Goal: Transaction & Acquisition: Download file/media

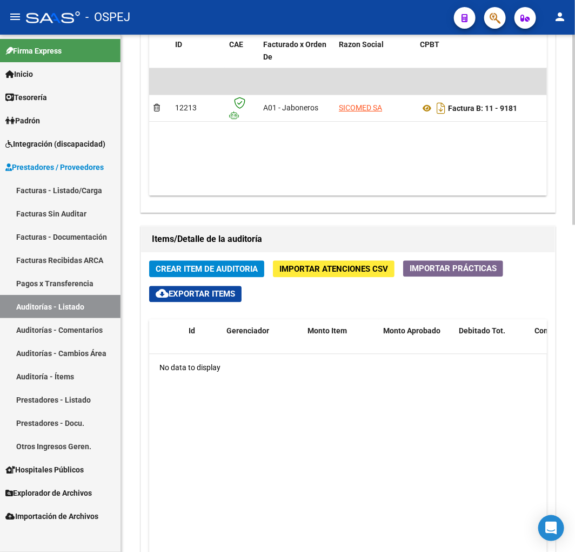
scroll to position [661, 0]
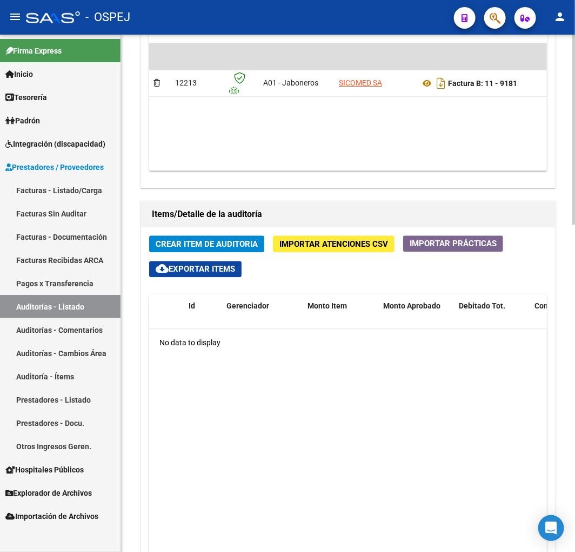
click at [300, 243] on span "Importar Atenciones CSV" at bounding box center [334, 245] width 109 height 10
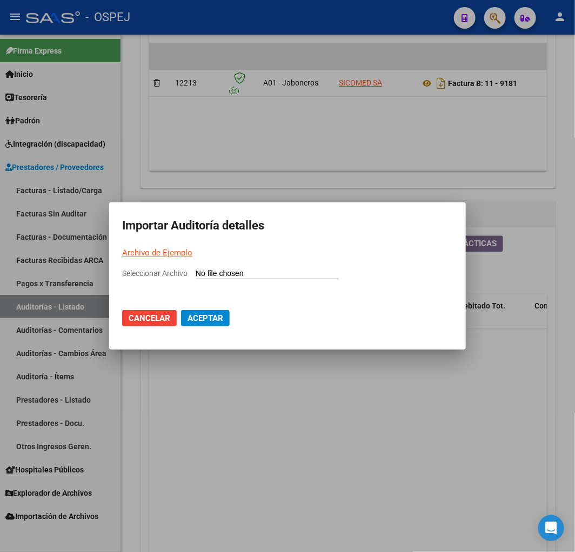
click at [291, 270] on input "Seleccionar Archivo" at bounding box center [267, 274] width 143 height 10
type input "C:\fakepath\Auditoria-demo-saas SICOMED 9181.csv"
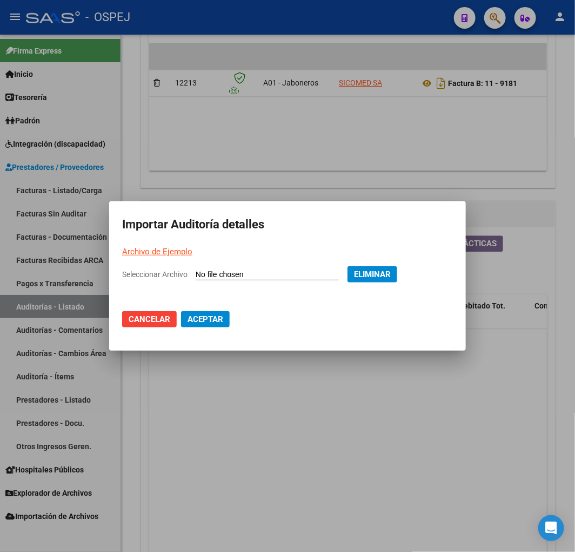
click at [222, 315] on span "Aceptar" at bounding box center [206, 319] width 36 height 10
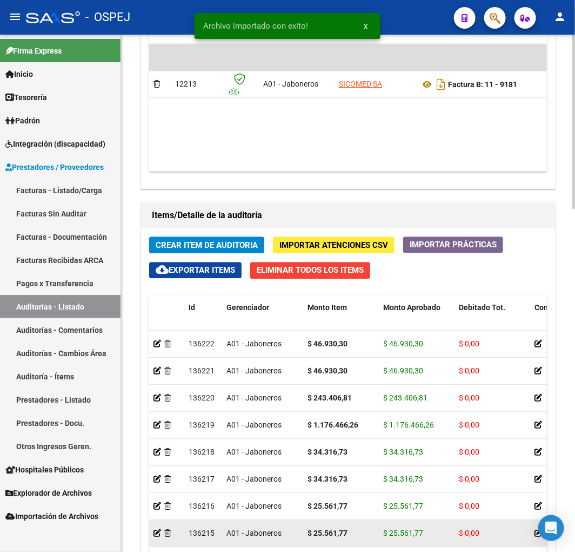
scroll to position [1015, 0]
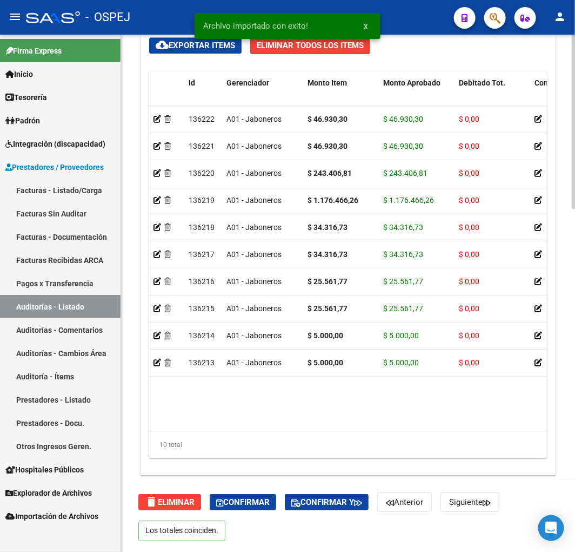
drag, startPoint x: 188, startPoint y: 421, endPoint x: 338, endPoint y: 439, distance: 150.9
click at [360, 447] on div "Id Gerenciador Monto Item Monto Aprobado Debitado Tot. Comentario OS Comentario…" at bounding box center [348, 264] width 398 height 387
click at [272, 434] on div "10 total" at bounding box center [348, 444] width 398 height 27
drag, startPoint x: 190, startPoint y: 419, endPoint x: 253, endPoint y: 439, distance: 65.5
click at [253, 436] on div "Id Gerenciador Monto Item Monto Aprobado Debitado Tot. Comentario OS Comentario…" at bounding box center [348, 264] width 398 height 387
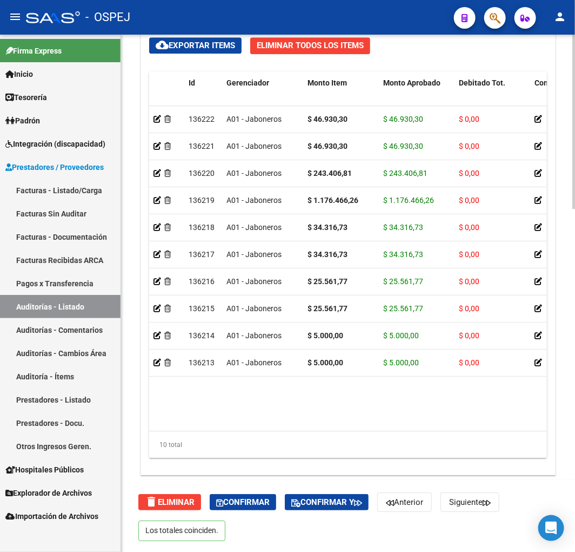
click at [203, 433] on div "10 total" at bounding box center [348, 444] width 398 height 27
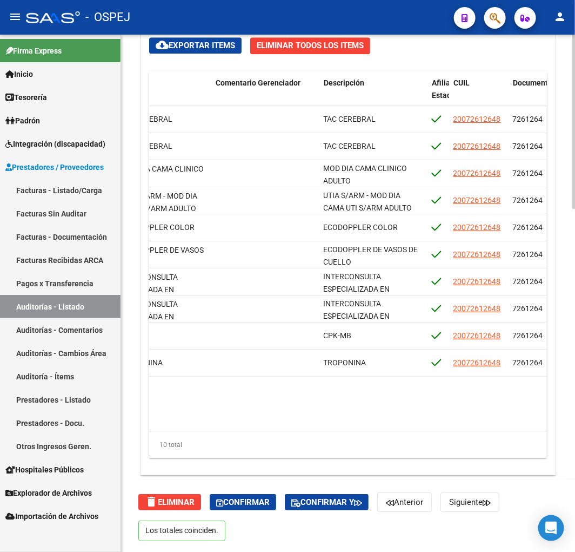
click at [358, 442] on div "10 total" at bounding box center [348, 444] width 398 height 27
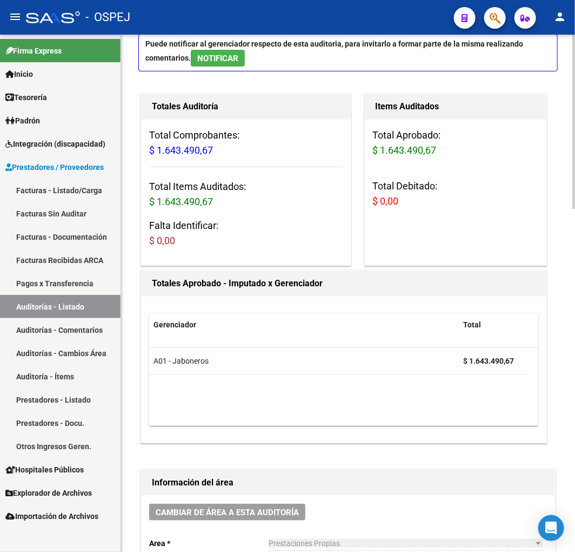
scroll to position [0, 0]
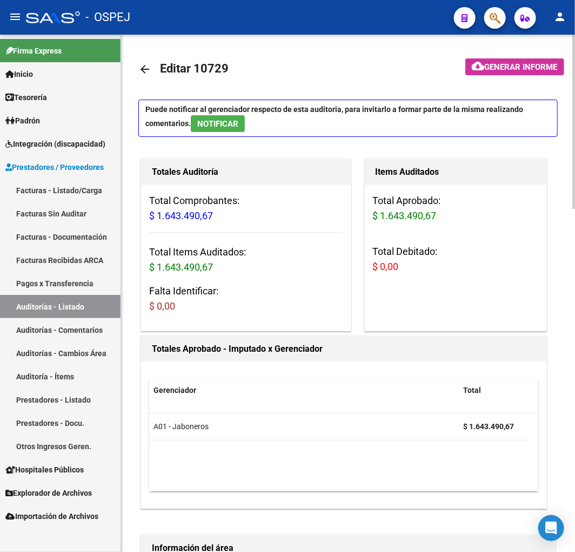
click at [143, 85] on mat-toolbar-row "arrow_back Editar 10729" at bounding box center [293, 69] width 310 height 35
click at [143, 64] on link "arrow_back" at bounding box center [149, 68] width 22 height 25
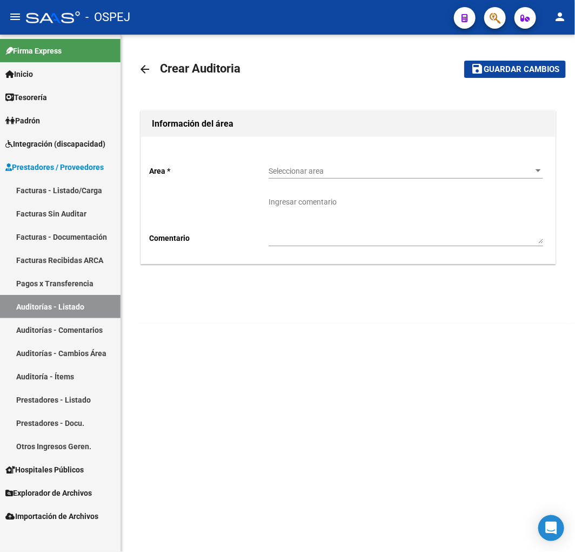
click at [334, 168] on span "Seleccionar area" at bounding box center [401, 171] width 265 height 9
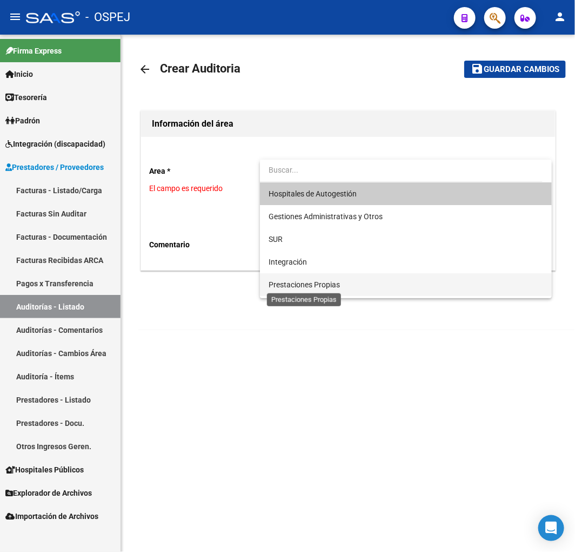
click at [307, 288] on span "Prestaciones Propias" at bounding box center [304, 284] width 71 height 9
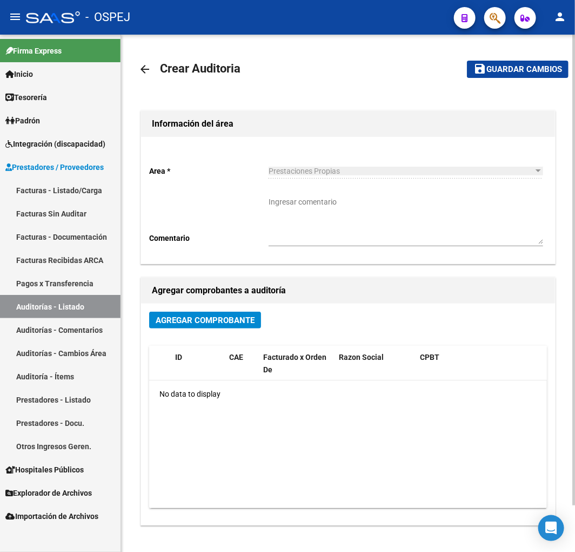
click at [195, 309] on div "Agregar Comprobante ID CAE Facturado x Orden De Razon Social CPBT Monto Fecha C…" at bounding box center [348, 413] width 414 height 221
click at [196, 317] on span "Agregar Comprobante" at bounding box center [205, 320] width 99 height 10
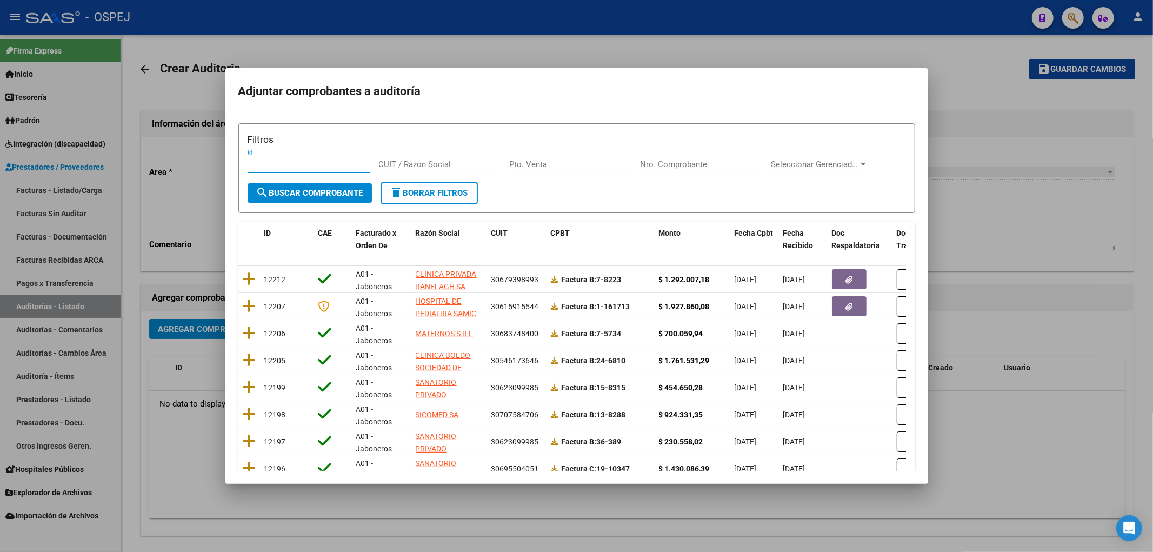
drag, startPoint x: 507, startPoint y: 76, endPoint x: 515, endPoint y: 65, distance: 14.0
click at [507, 72] on mat-dialog-container "Adjuntar comprobantes a auditoría Filtros id CUIT / Razon Social Pto. Venta Nro…" at bounding box center [577, 276] width 703 height 416
click at [522, 51] on div at bounding box center [576, 276] width 1153 height 552
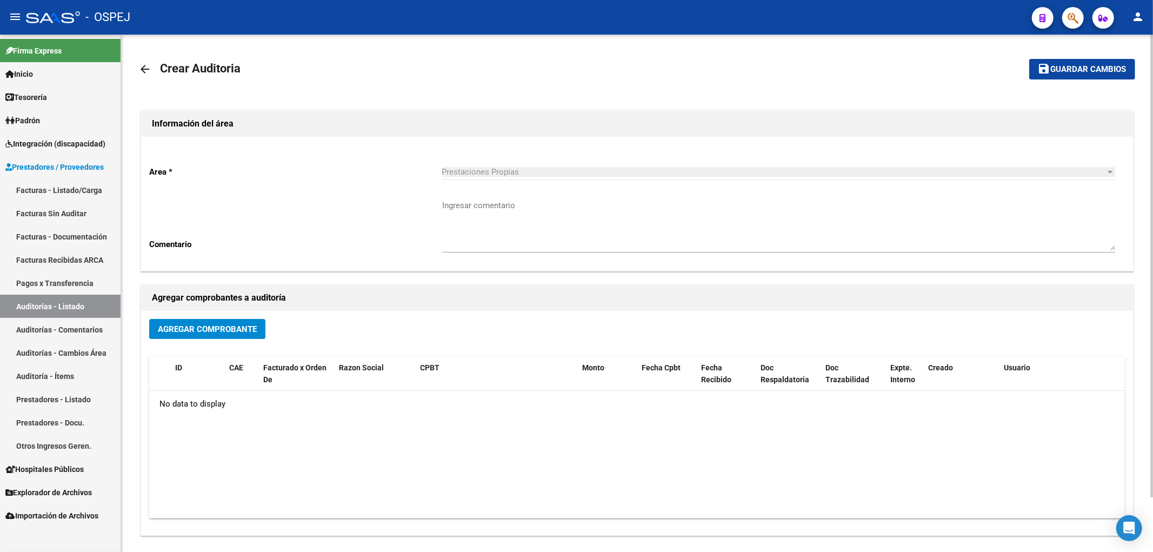
click at [149, 71] on mat-icon "arrow_back" at bounding box center [144, 69] width 13 height 13
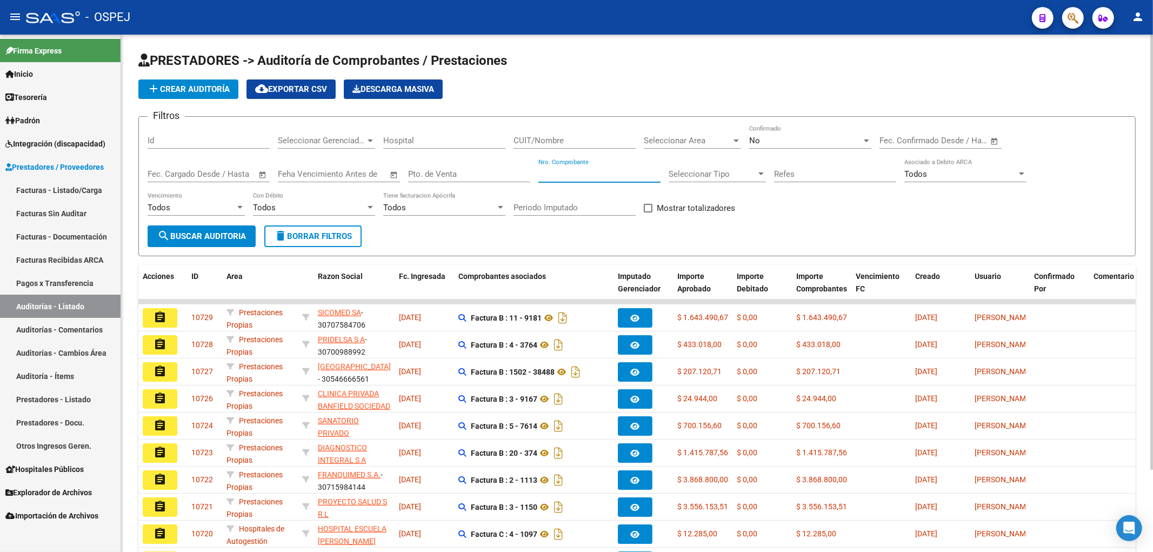
click at [575, 178] on input "Nro. Comprobante" at bounding box center [600, 174] width 122 height 10
click at [560, 181] on div "Nro. Comprobante" at bounding box center [600, 170] width 122 height 23
click at [575, 142] on div "No" at bounding box center [806, 141] width 112 height 10
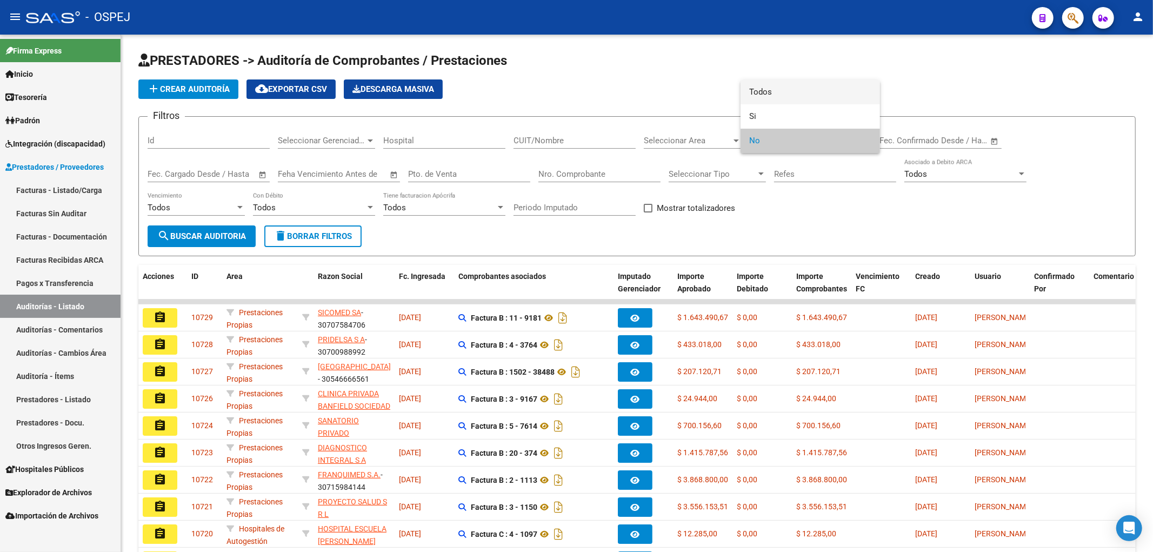
click at [575, 94] on span "Todos" at bounding box center [811, 92] width 122 height 24
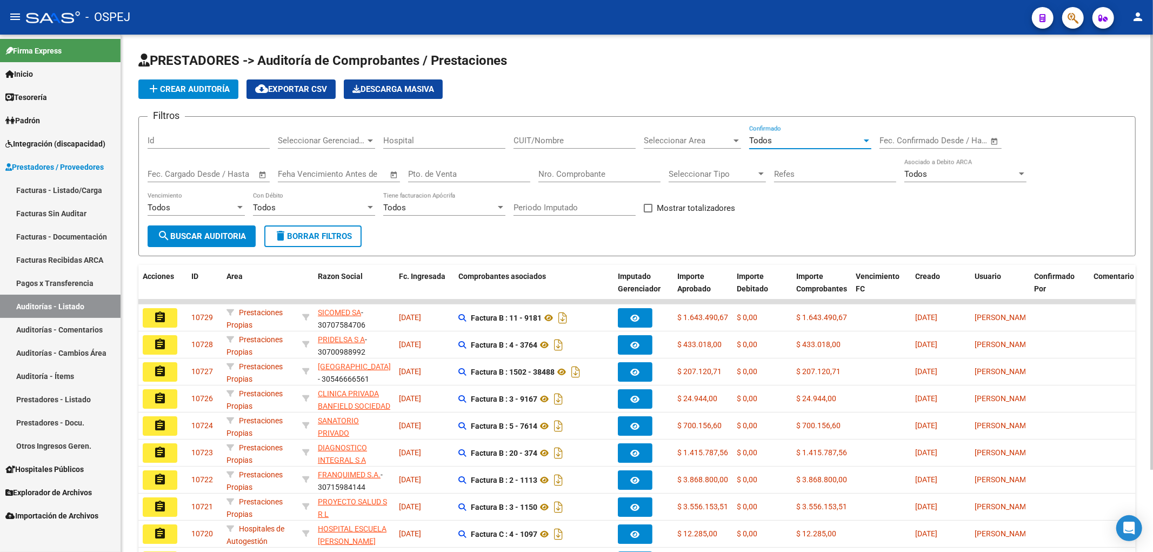
click at [575, 182] on div "Nro. Comprobante" at bounding box center [600, 170] width 122 height 23
click at [209, 88] on span "add Crear Auditoría" at bounding box center [188, 89] width 83 height 10
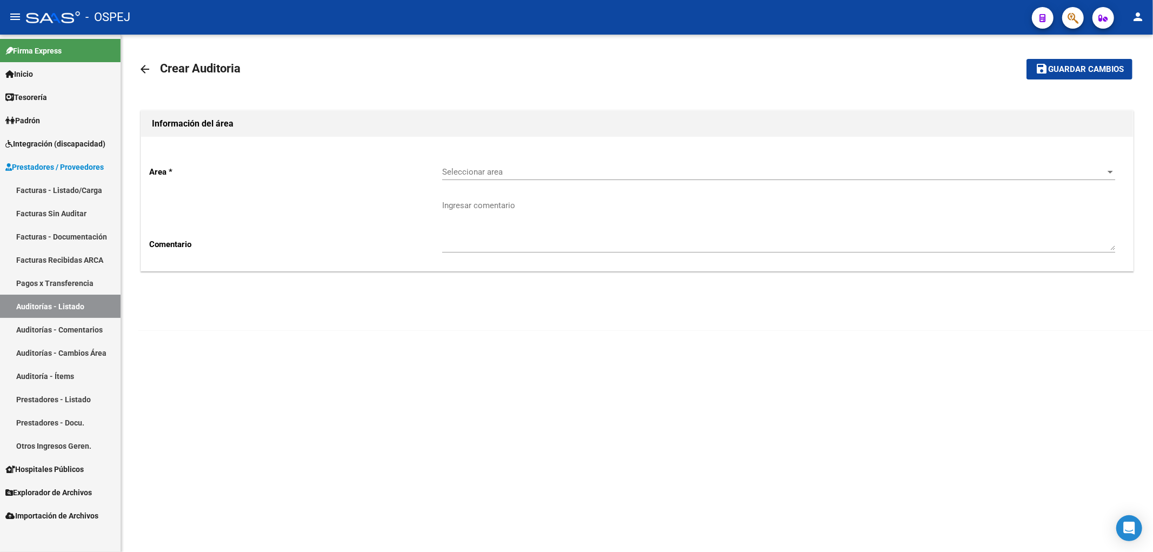
click at [132, 72] on div "arrow_back Crear Auditoria save Guardar cambios Información del área Area * Sel…" at bounding box center [637, 192] width 1032 height 314
click at [142, 69] on mat-icon "arrow_back" at bounding box center [144, 69] width 13 height 13
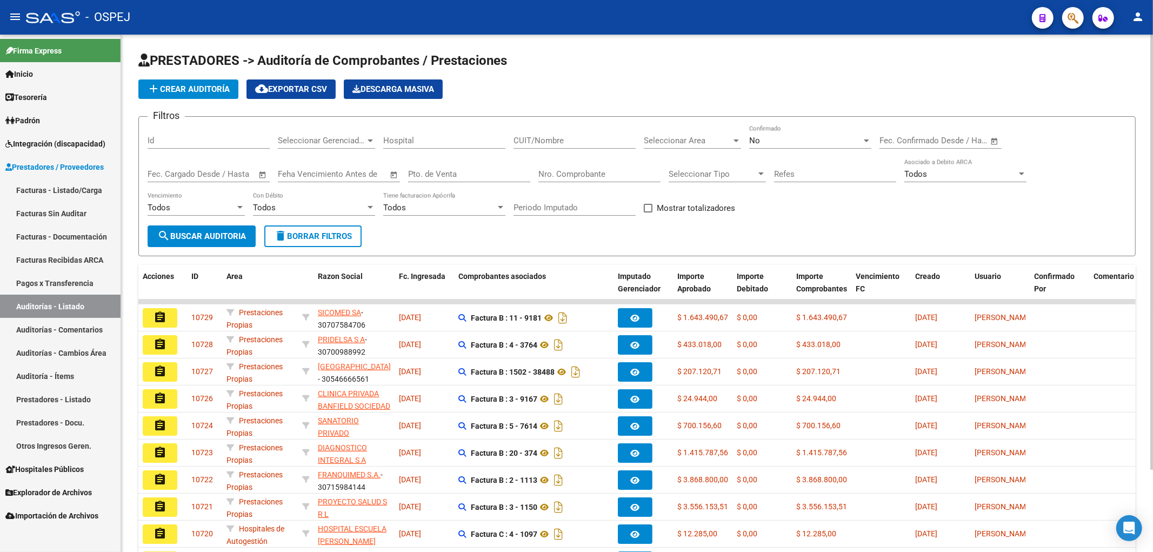
click at [466, 172] on input "Pto. de Venta" at bounding box center [469, 174] width 122 height 10
click at [575, 94] on div "add Crear Auditoría cloud_download Exportar CSV Descarga Masiva" at bounding box center [637, 88] width 998 height 19
click at [575, 175] on input "Nro. Comprobante" at bounding box center [600, 174] width 122 height 10
click at [203, 116] on form "Filtros Id Seleccionar Gerenciador Seleccionar Gerenciador Hospital CUIT/Nombre…" at bounding box center [637, 186] width 998 height 140
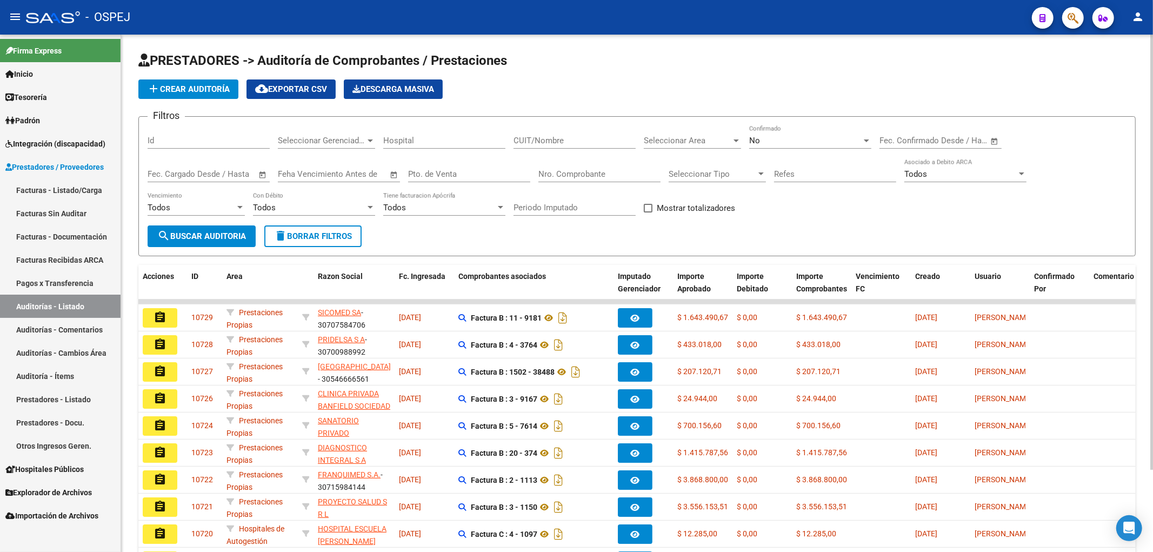
click at [198, 88] on span "add Crear Auditoría" at bounding box center [188, 89] width 83 height 10
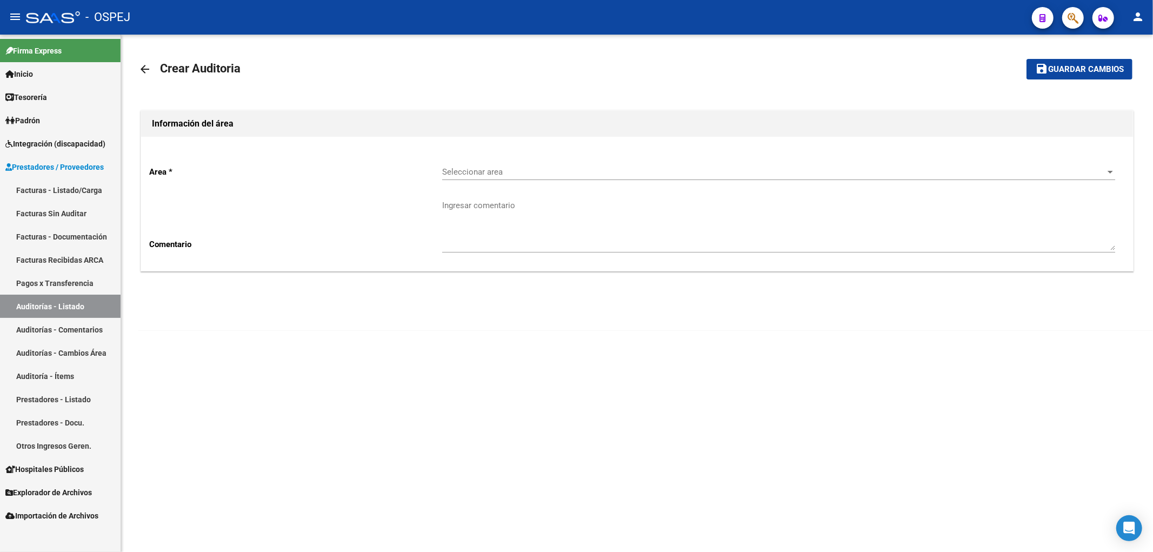
click at [500, 85] on mat-toolbar-row "arrow_back Crear Auditoria" at bounding box center [527, 69] width 778 height 35
click at [154, 74] on link "arrow_back" at bounding box center [149, 68] width 22 height 25
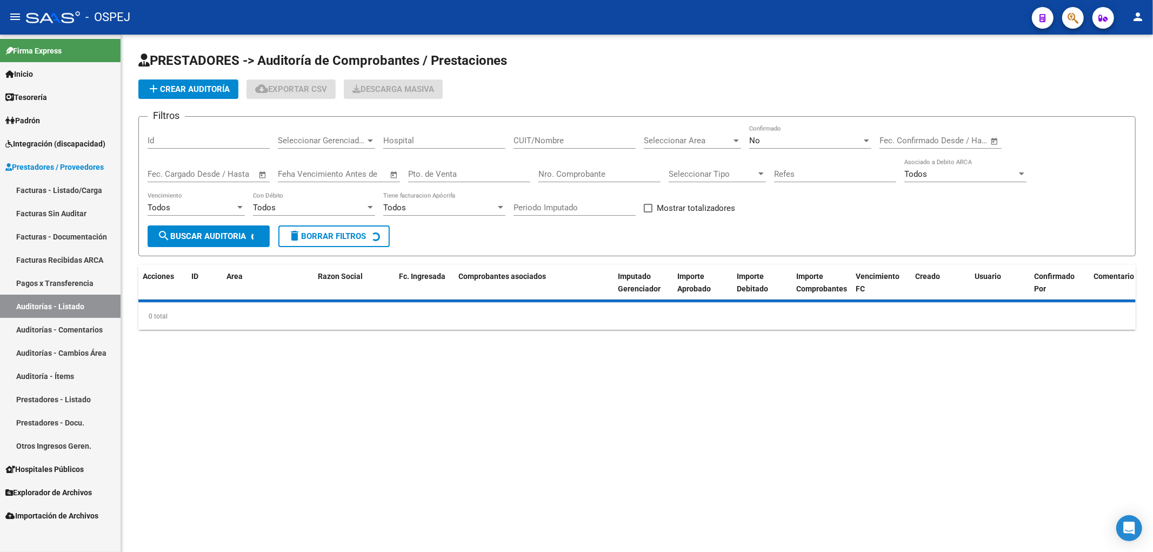
click at [84, 196] on link "Facturas - Listado/Carga" at bounding box center [60, 189] width 121 height 23
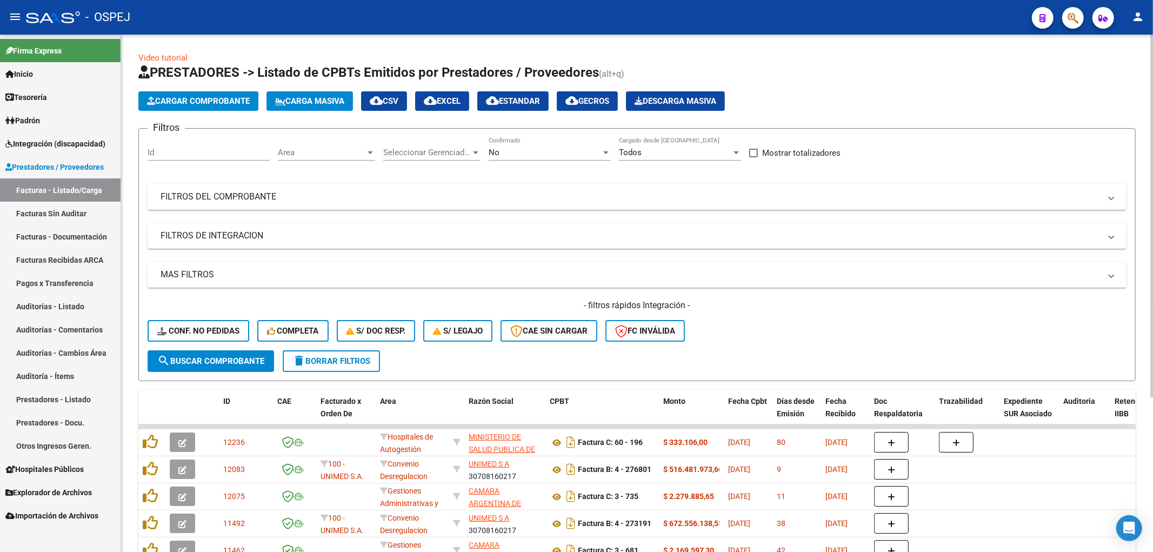
click at [94, 301] on link "Auditorías - Listado" at bounding box center [60, 306] width 121 height 23
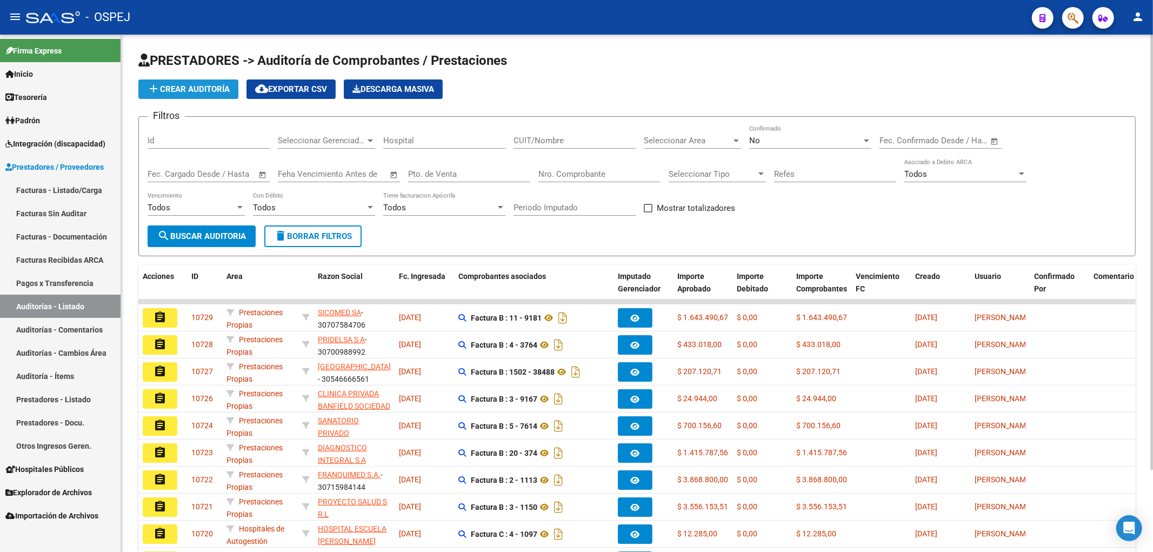
click at [218, 93] on span "add Crear Auditoría" at bounding box center [188, 89] width 83 height 10
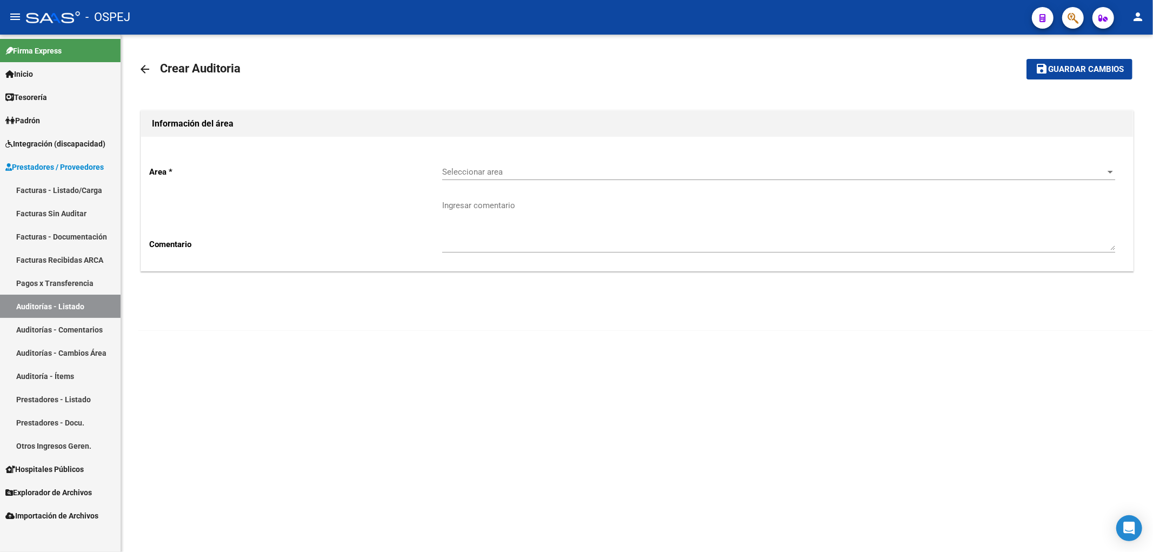
click at [507, 173] on span "Seleccionar area" at bounding box center [774, 172] width 664 height 10
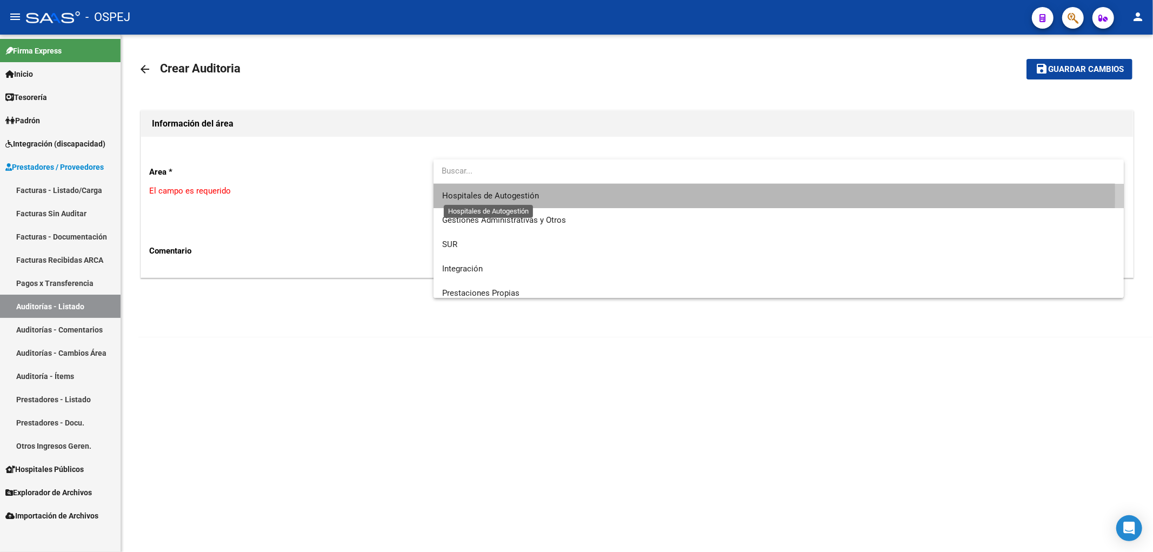
click at [537, 195] on span "Hospitales de Autogestión" at bounding box center [490, 196] width 97 height 10
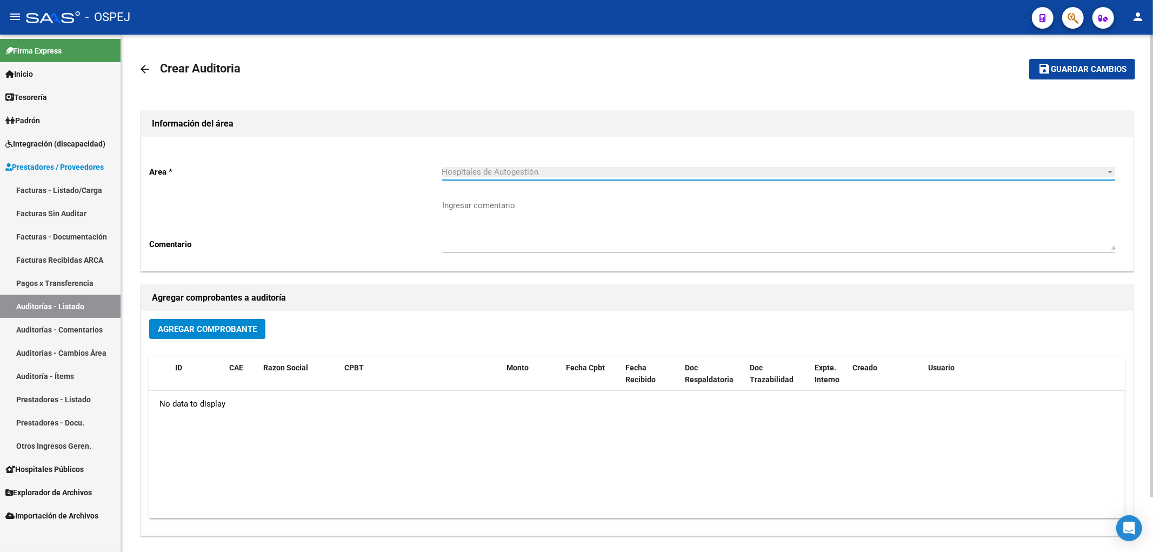
click at [241, 333] on span "Agregar Comprobante" at bounding box center [207, 329] width 99 height 10
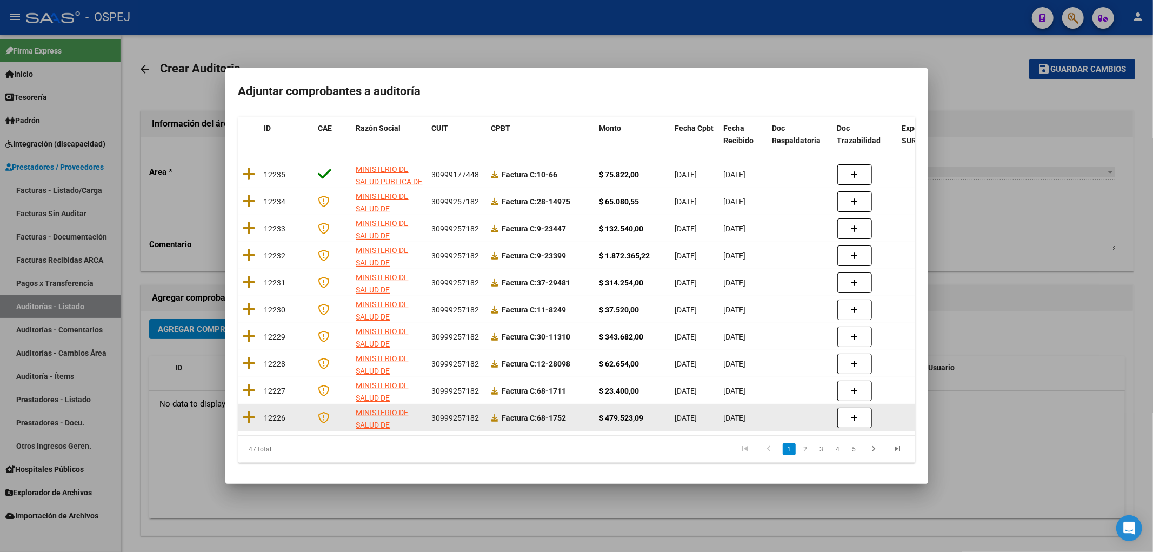
scroll to position [112, 0]
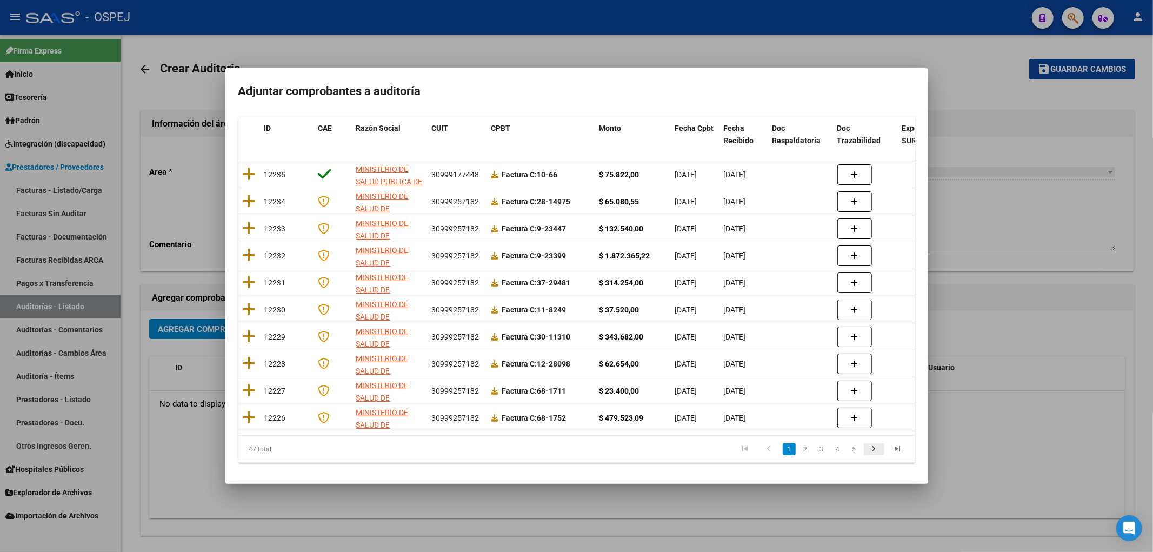
click at [575, 450] on icon "go to next page" at bounding box center [874, 450] width 14 height 13
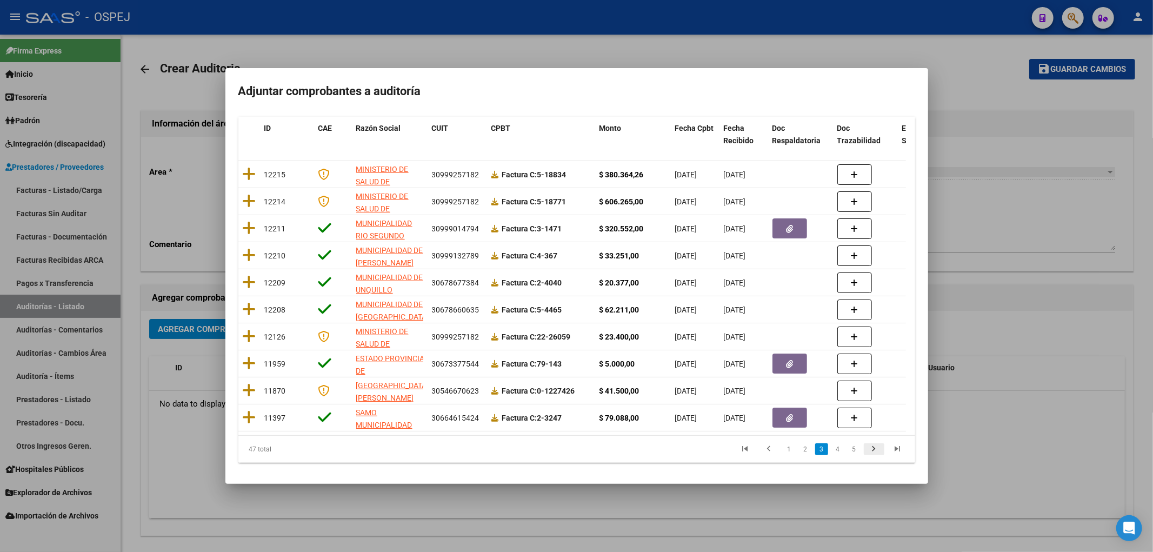
click at [575, 450] on icon "go to next page" at bounding box center [874, 450] width 14 height 13
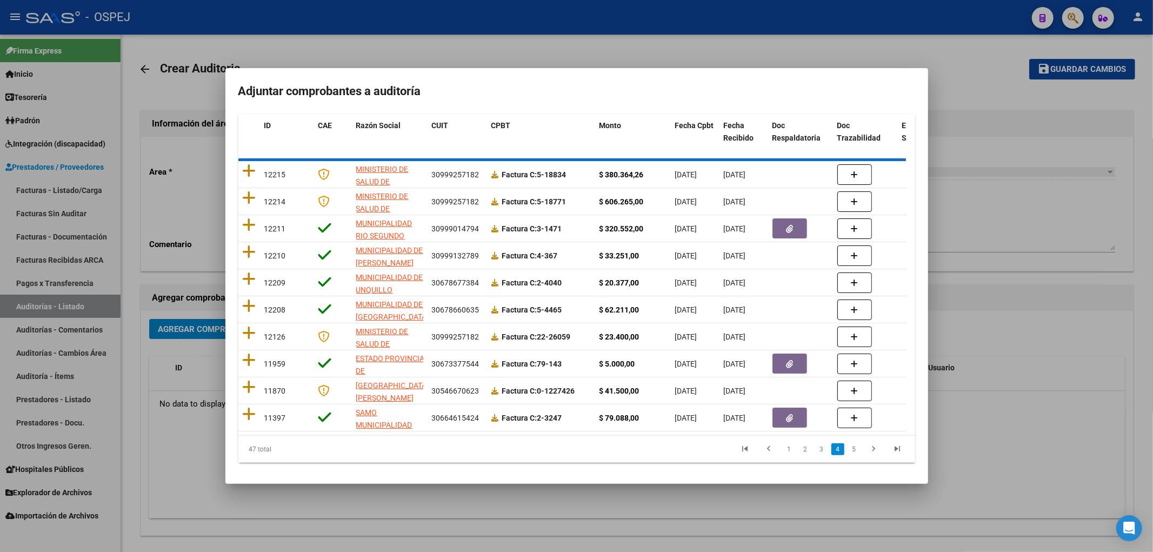
click at [575, 194] on div at bounding box center [576, 276] width 1153 height 552
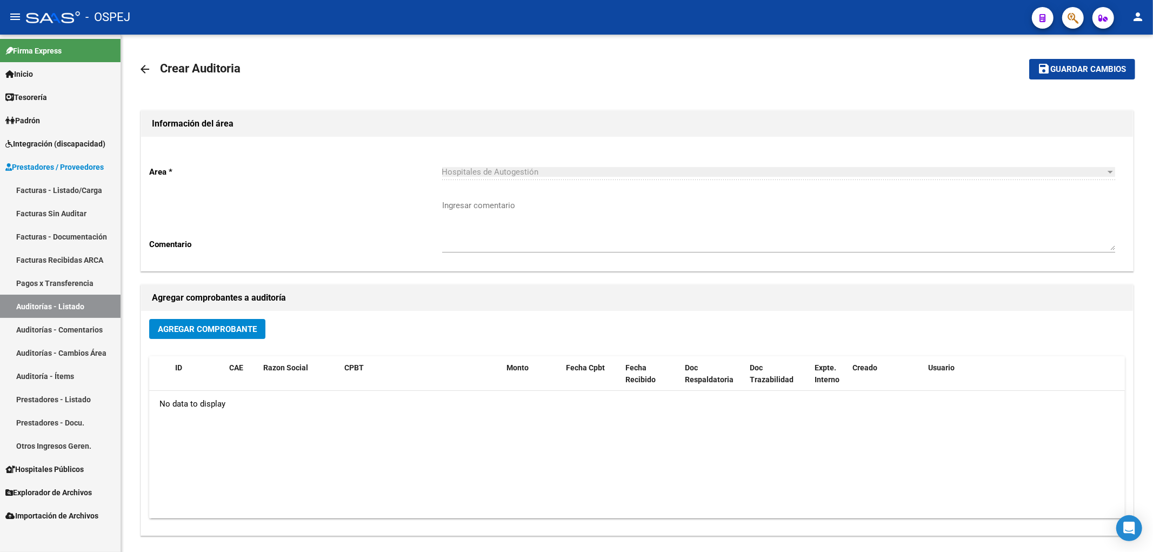
click at [75, 95] on link "Tesorería" at bounding box center [60, 96] width 121 height 23
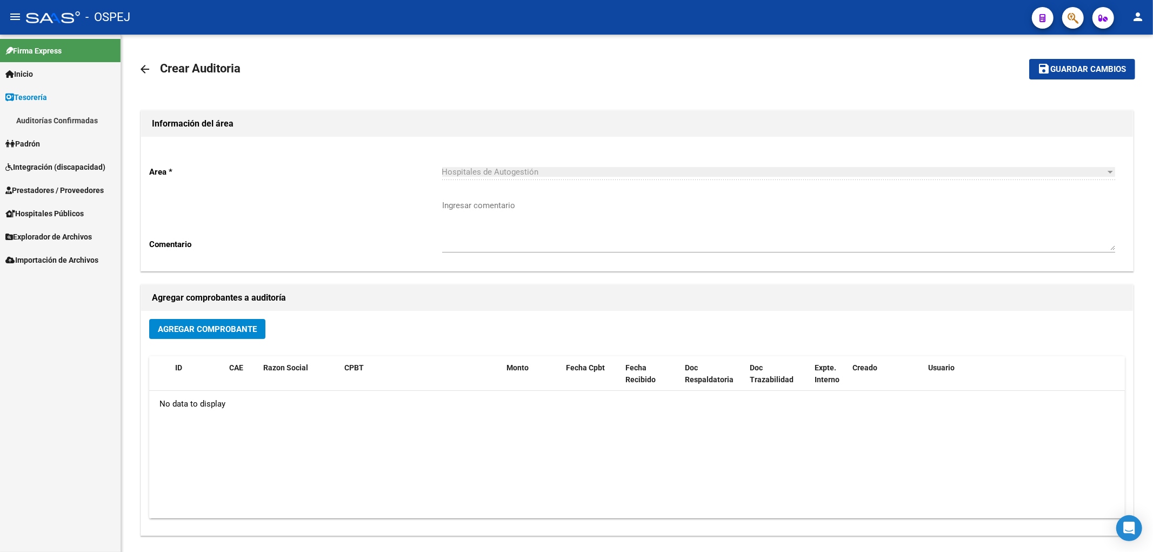
click at [34, 102] on span "Tesorería" at bounding box center [26, 97] width 42 height 12
click at [58, 131] on link "Padrón" at bounding box center [60, 120] width 121 height 23
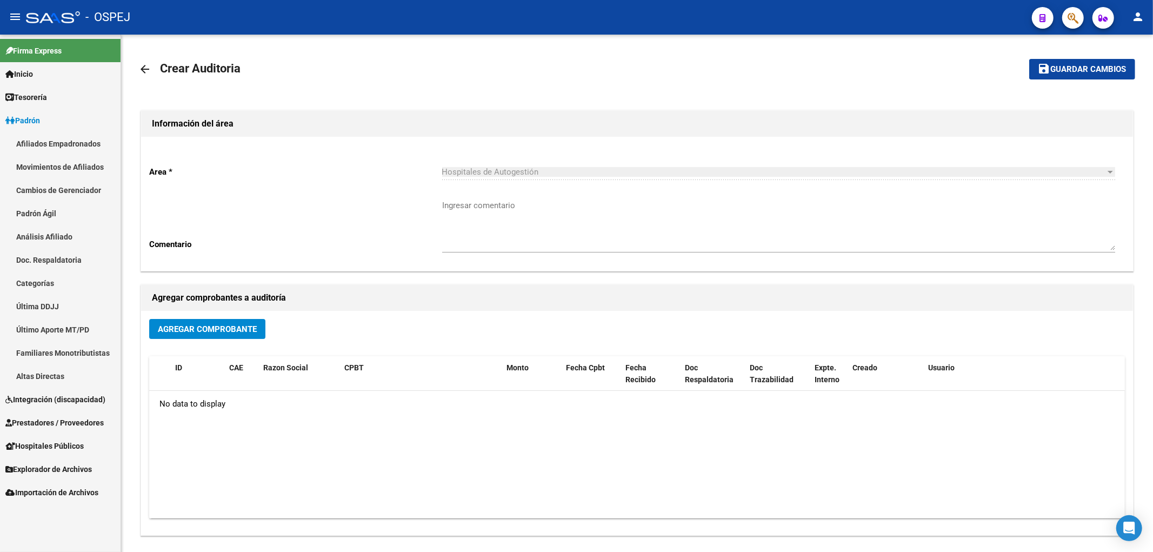
click at [71, 115] on link "Padrón" at bounding box center [60, 120] width 121 height 23
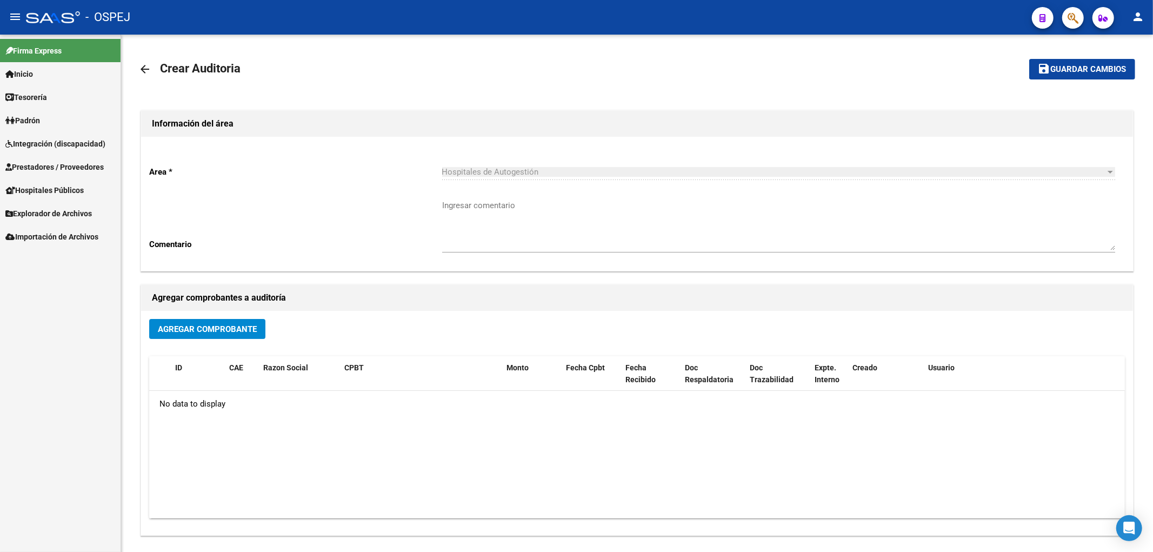
click at [79, 140] on span "Integración (discapacidad)" at bounding box center [55, 144] width 100 height 12
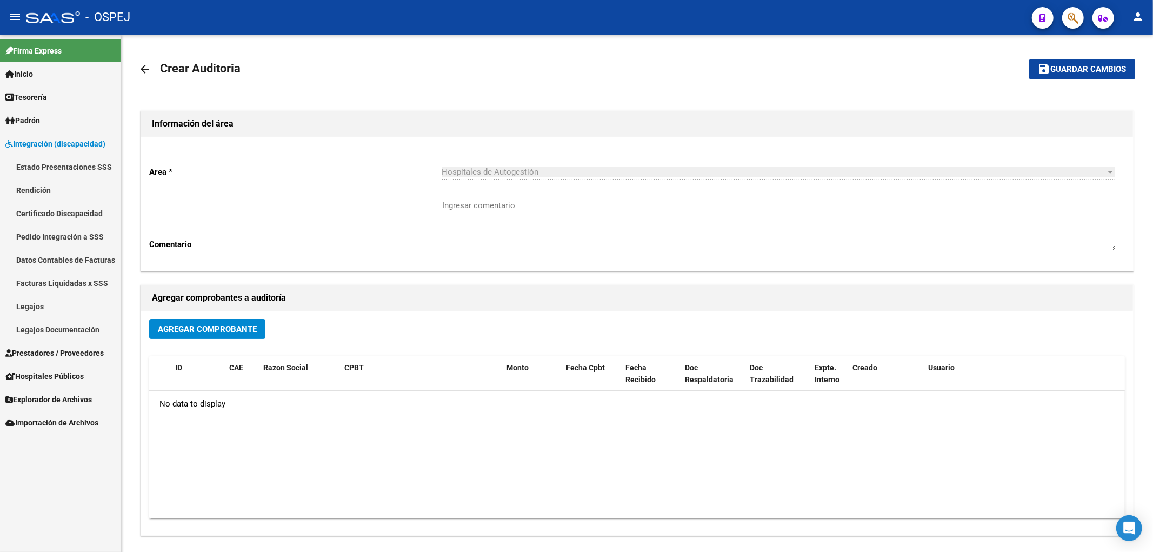
click at [78, 290] on link "Facturas Liquidadas x SSS" at bounding box center [60, 282] width 121 height 23
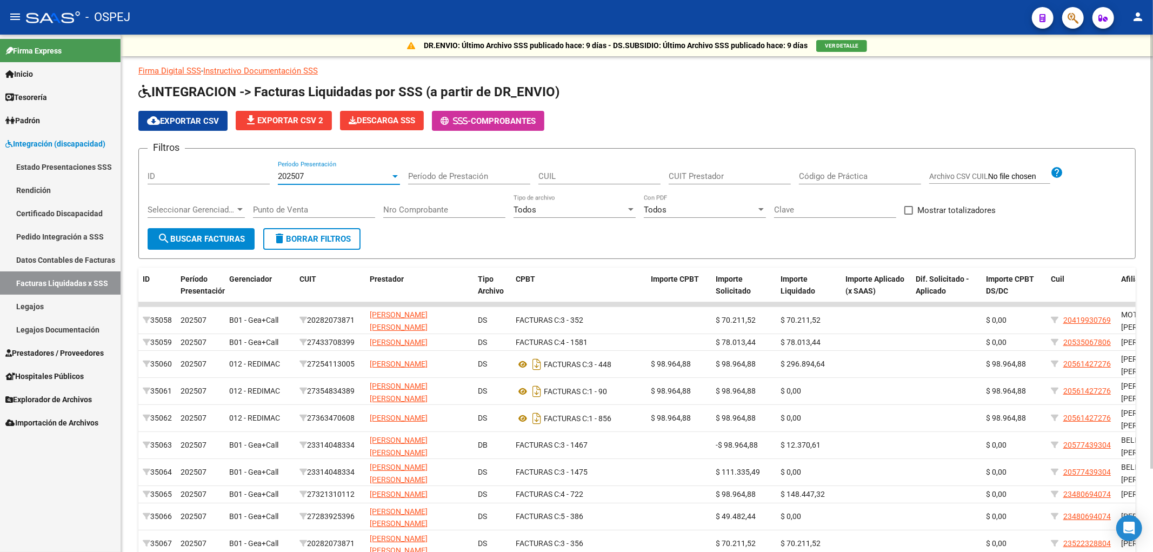
click at [368, 172] on div "202507" at bounding box center [334, 176] width 112 height 10
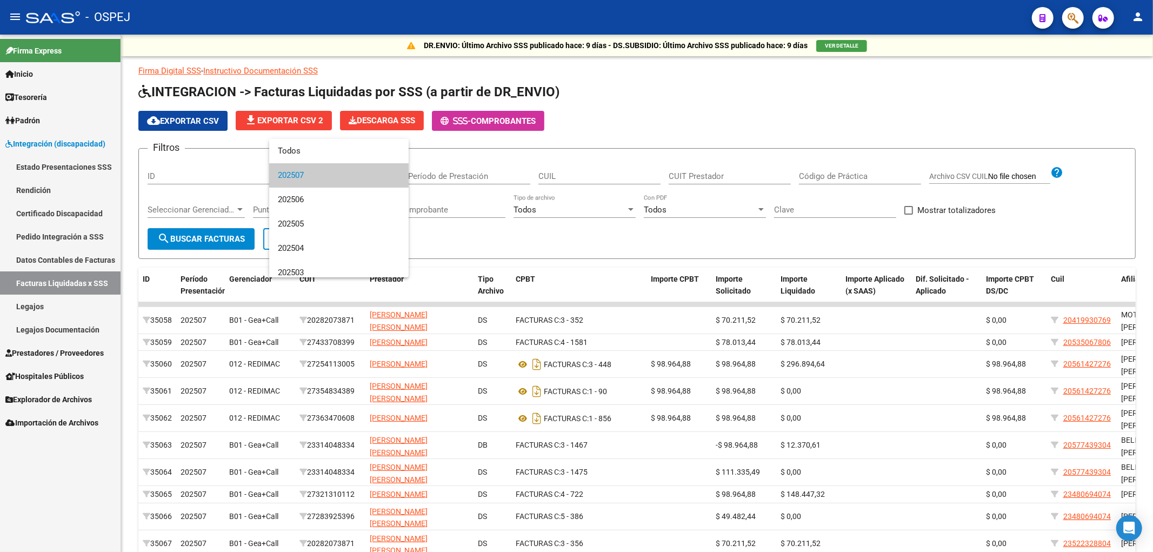
click at [365, 171] on span "202507" at bounding box center [339, 175] width 122 height 24
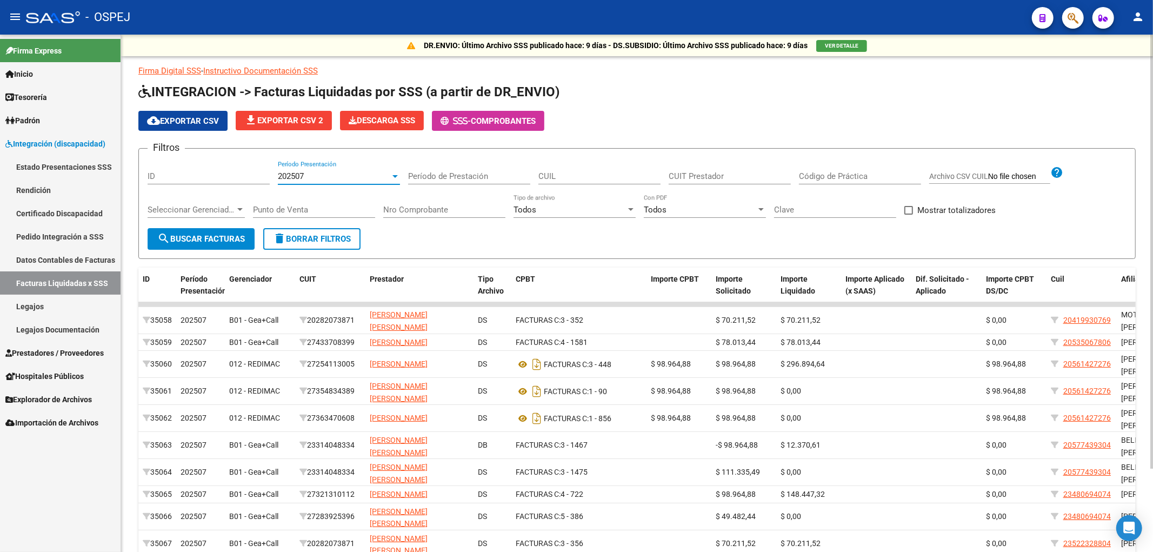
click at [190, 207] on span "Seleccionar Gerenciador" at bounding box center [192, 210] width 88 height 10
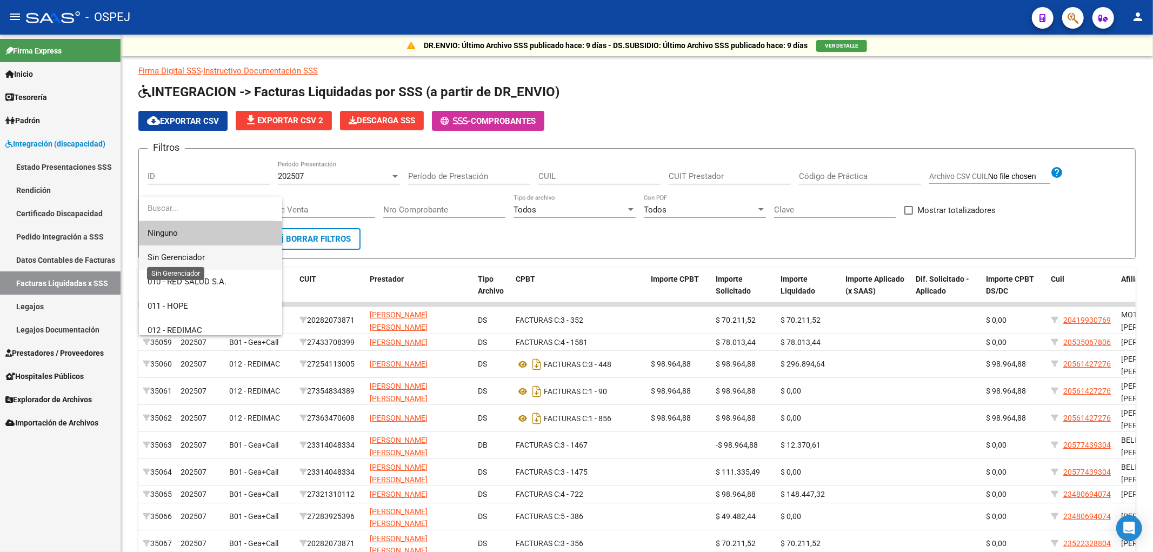
click at [198, 254] on span "Sin Gerenciador" at bounding box center [176, 258] width 57 height 10
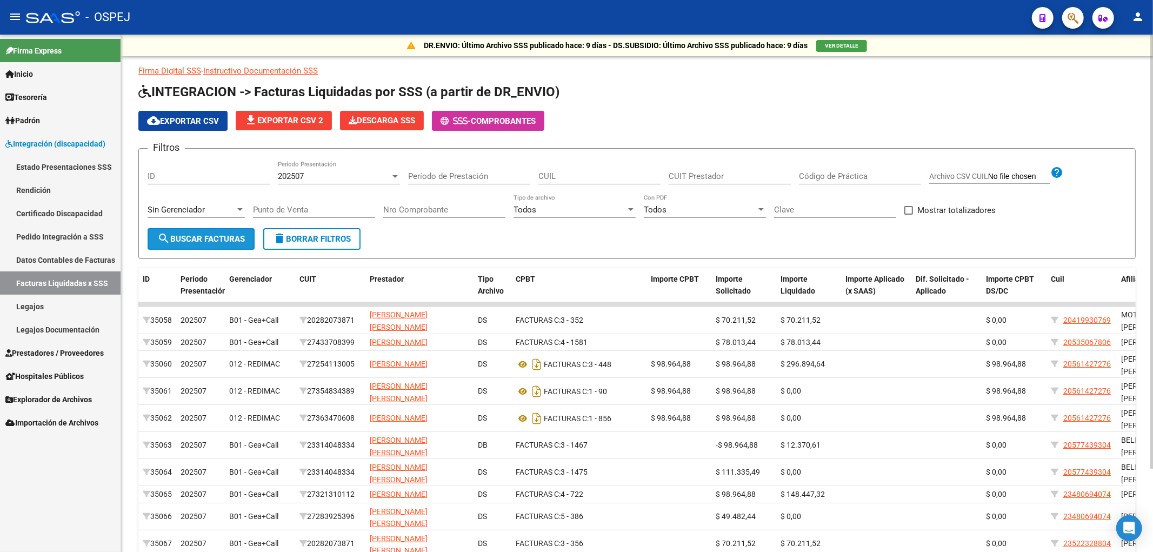
click at [191, 235] on span "search Buscar Facturas" at bounding box center [201, 239] width 88 height 10
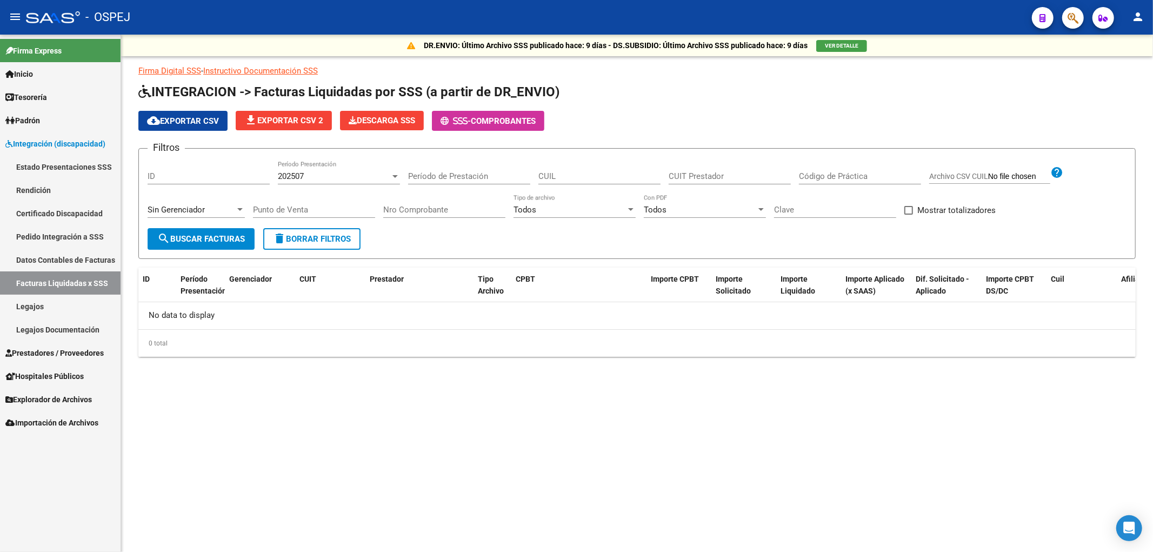
click at [203, 214] on span "Sin Gerenciador" at bounding box center [176, 210] width 57 height 10
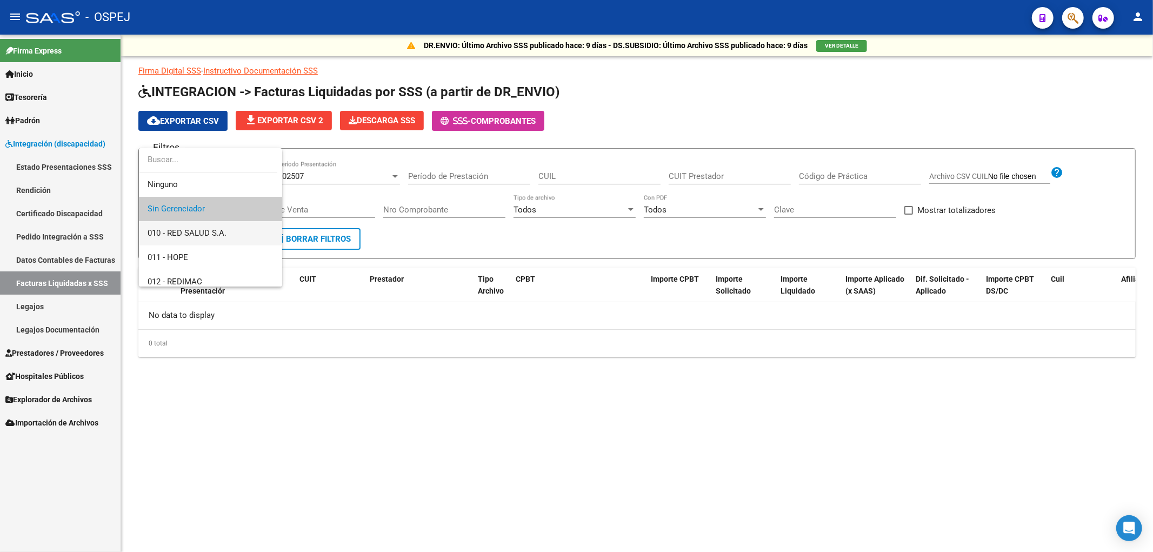
click at [196, 230] on span "010 - RED SALUD S.A." at bounding box center [187, 233] width 79 height 10
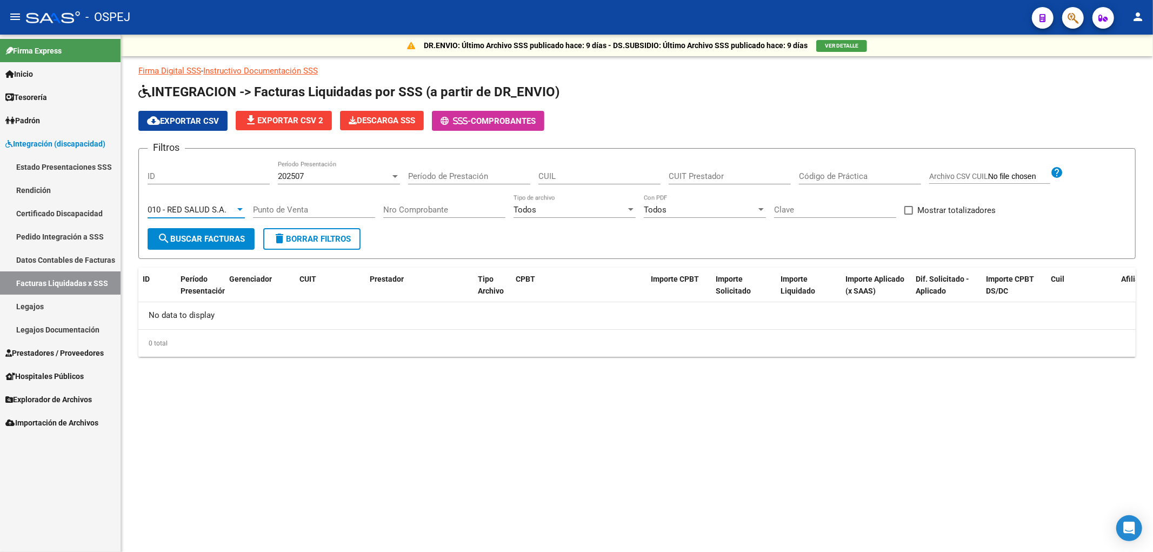
click at [202, 235] on span "search Buscar Facturas" at bounding box center [201, 239] width 88 height 10
click at [227, 209] on div "010 - RED SALUD S.A." at bounding box center [192, 210] width 88 height 10
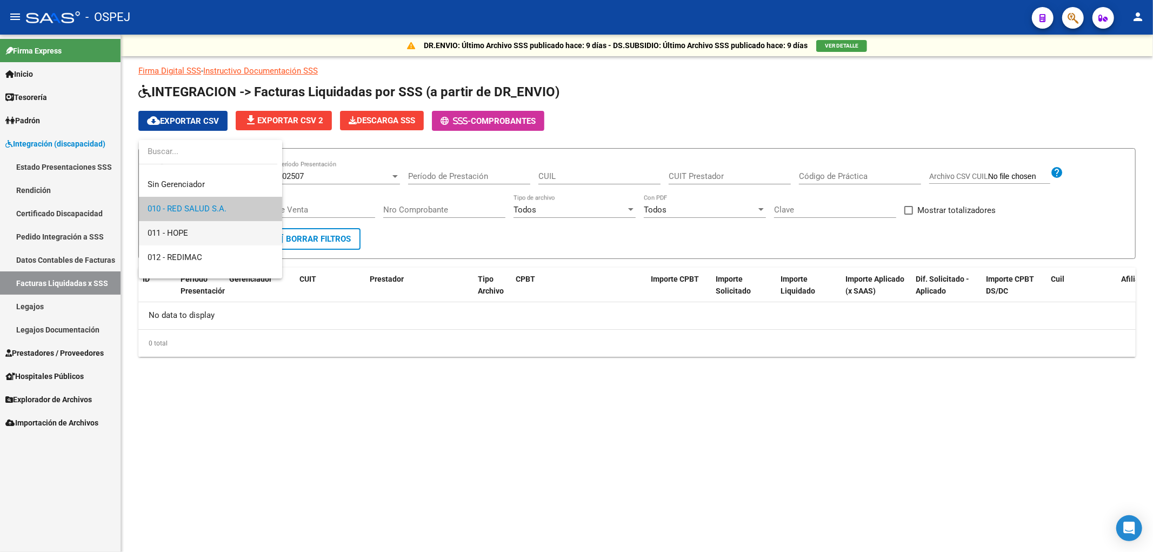
click at [220, 238] on span "011 - HOPE" at bounding box center [211, 233] width 126 height 24
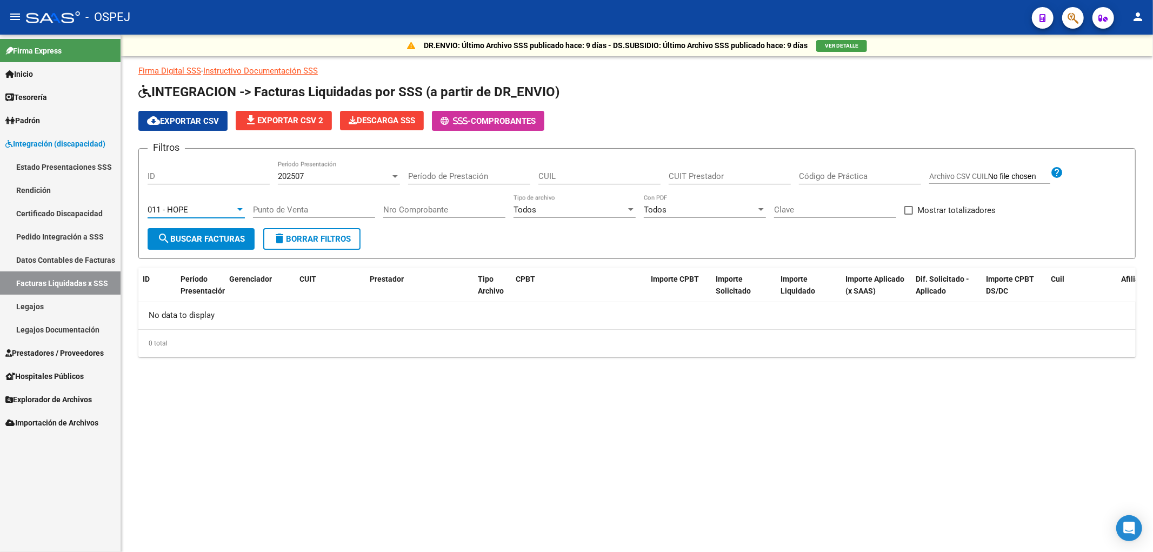
click at [208, 238] on span "search Buscar Facturas" at bounding box center [201, 239] width 88 height 10
click at [223, 207] on div "011 - HOPE" at bounding box center [192, 210] width 88 height 10
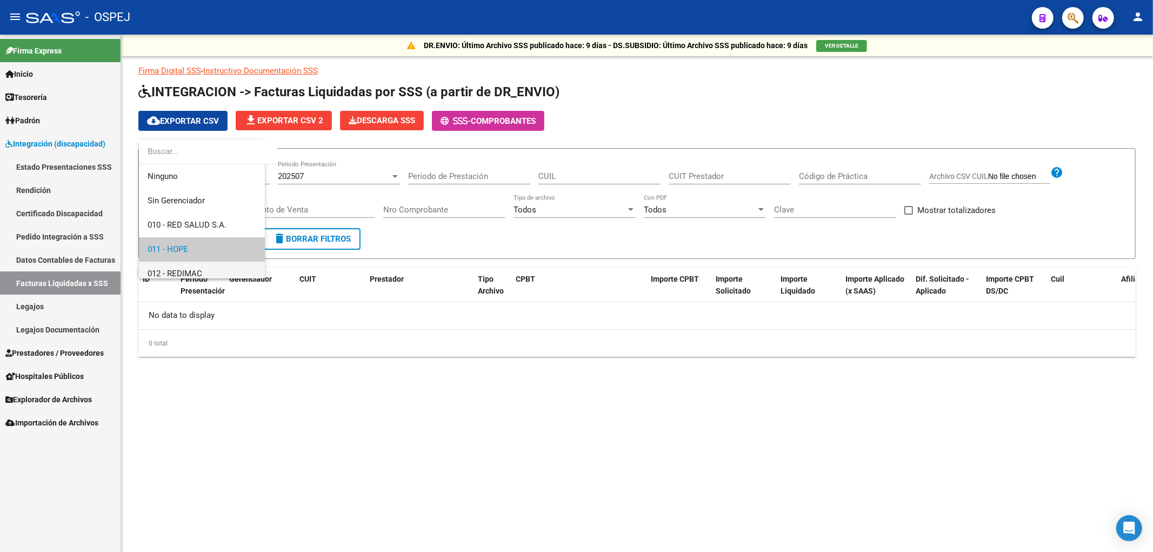
scroll to position [40, 0]
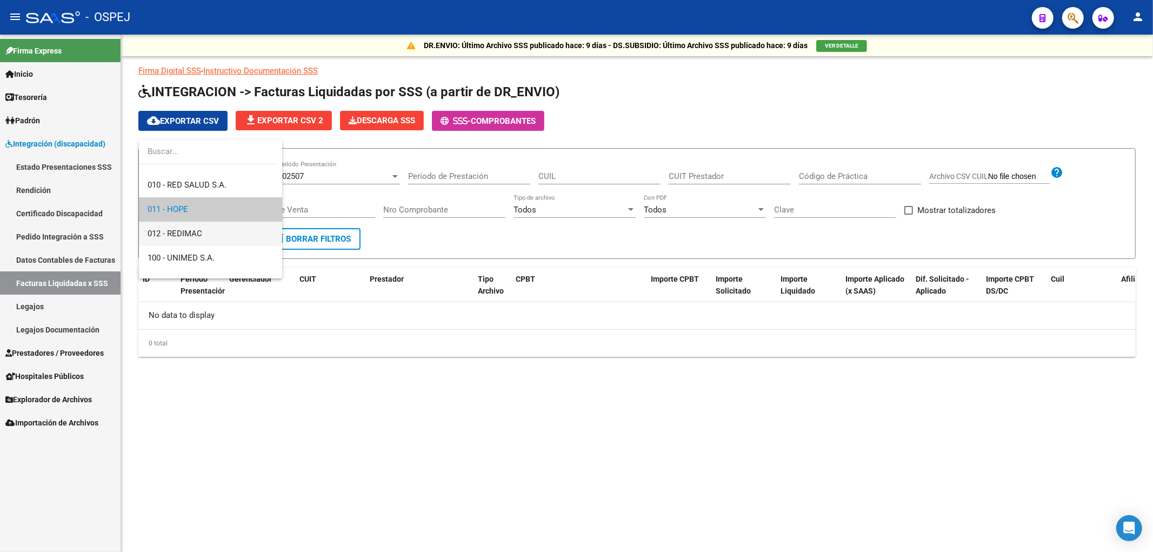
click at [214, 233] on span "012 - REDIMAC" at bounding box center [211, 234] width 126 height 24
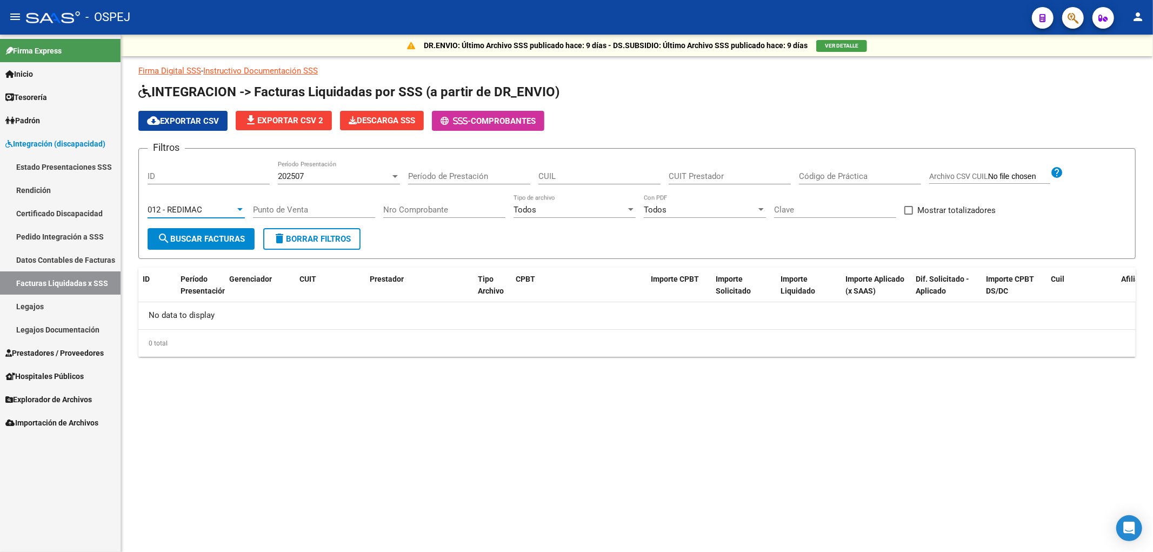
click at [211, 237] on span "search Buscar Facturas" at bounding box center [201, 239] width 88 height 10
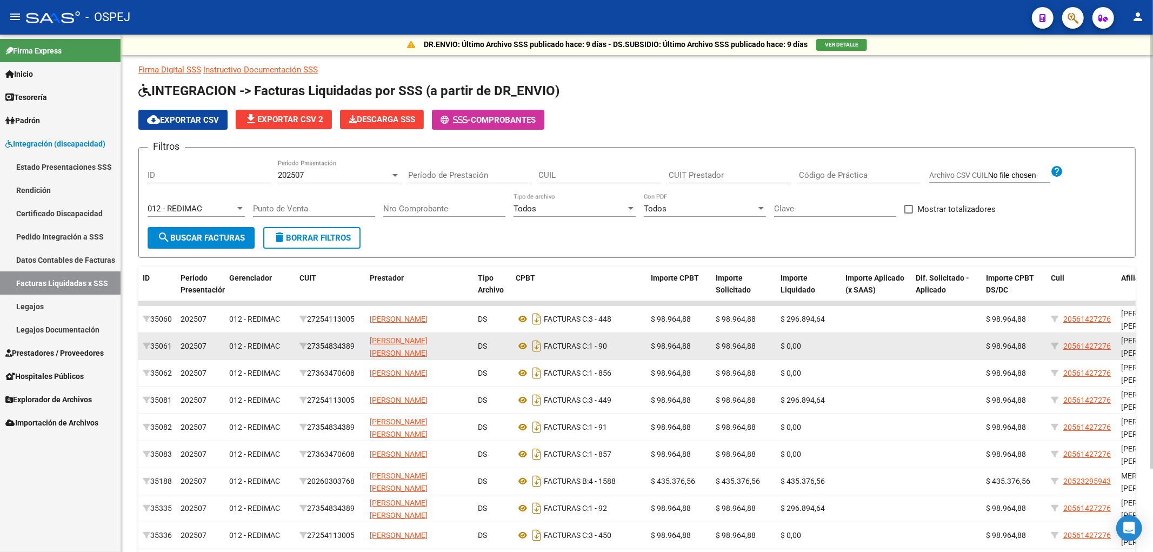
scroll to position [0, 0]
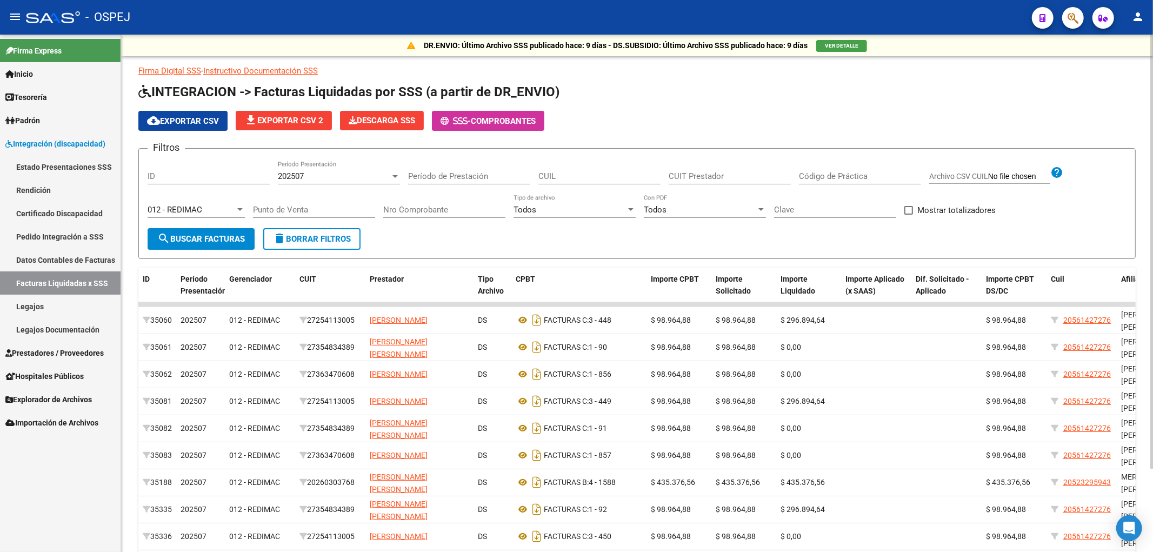
click at [197, 123] on span "cloud_download Exportar CSV" at bounding box center [183, 121] width 72 height 10
click at [234, 216] on div "012 - REDIMAC Seleccionar Gerenciador" at bounding box center [196, 206] width 97 height 23
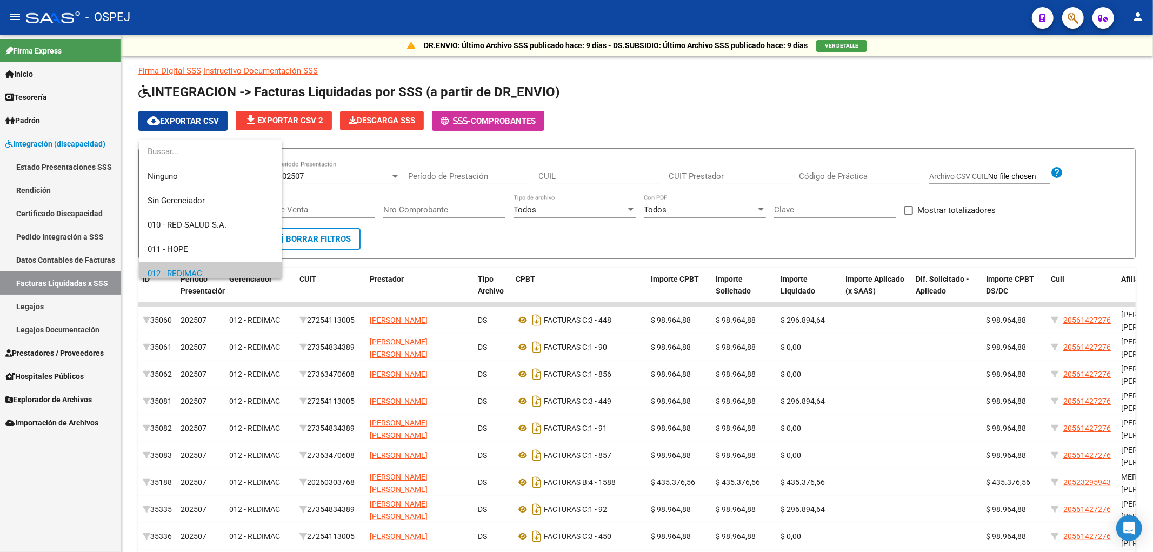
scroll to position [65, 0]
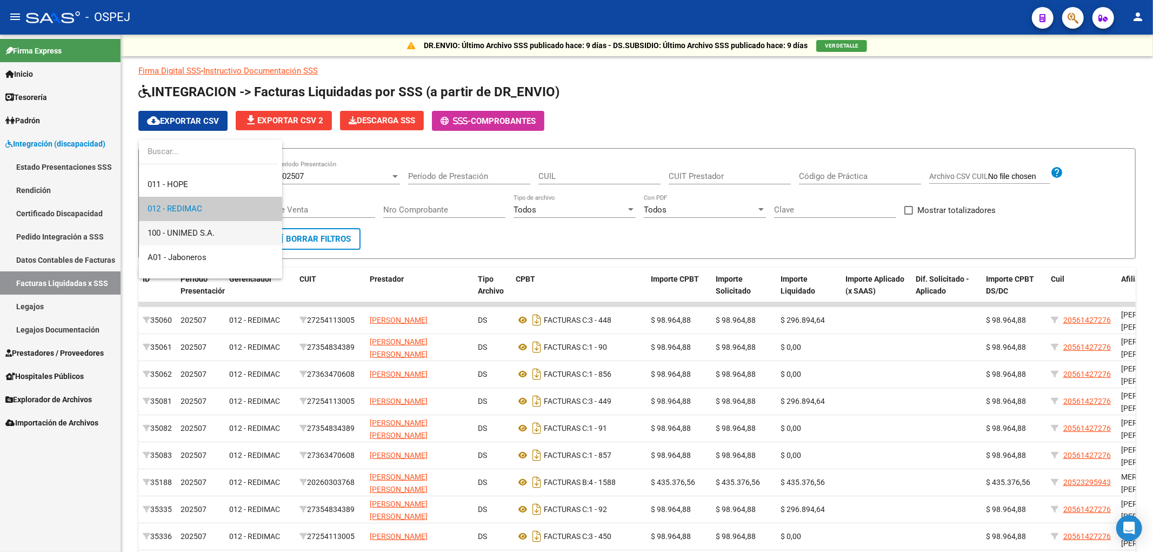
click at [218, 239] on span "100 - UNIMED S.A." at bounding box center [211, 233] width 126 height 24
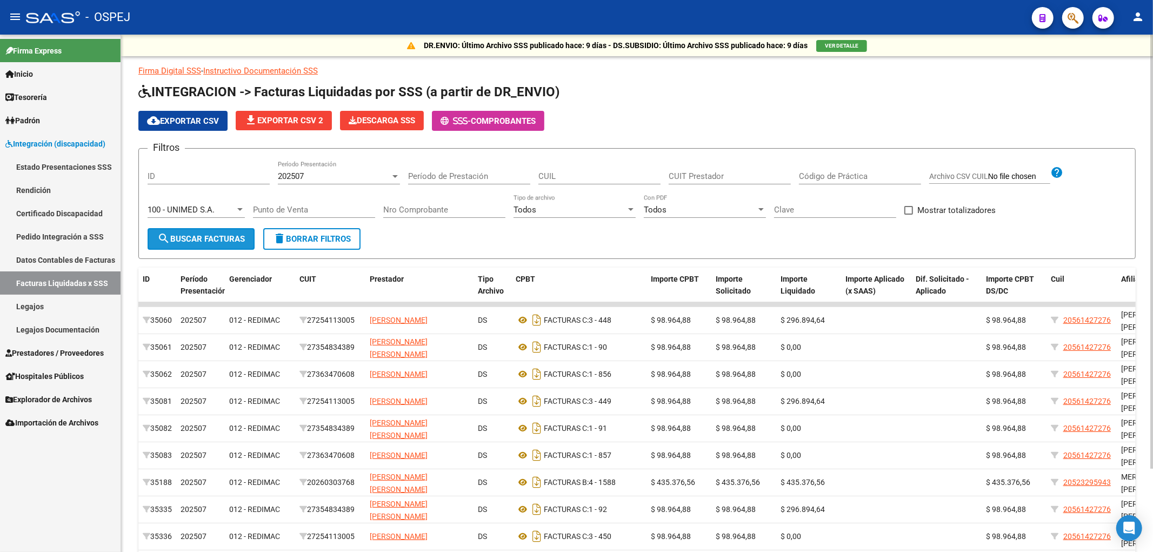
click at [199, 241] on span "search Buscar Facturas" at bounding box center [201, 239] width 88 height 10
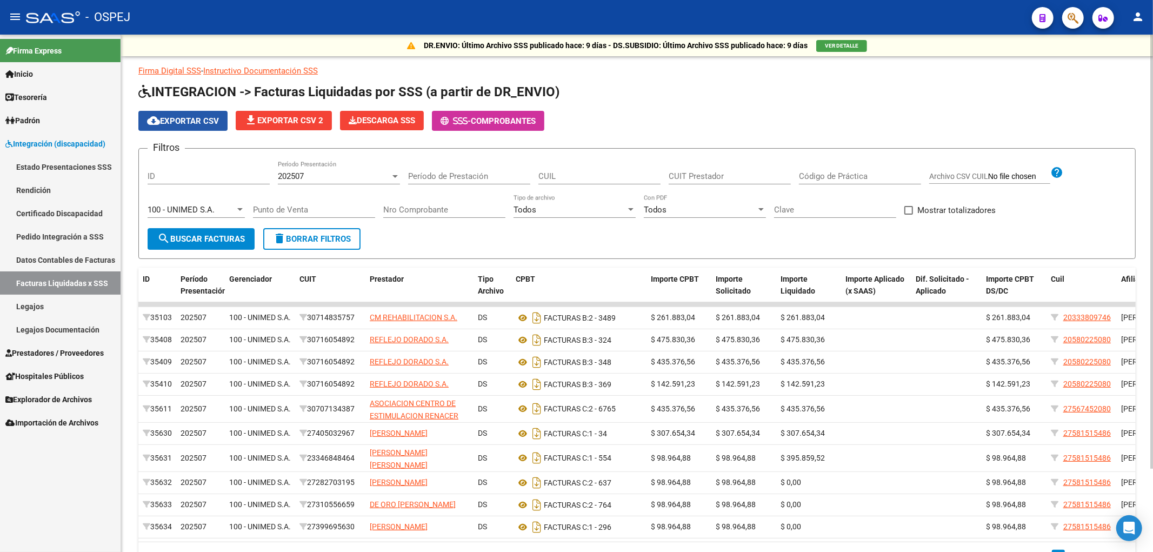
click at [195, 122] on span "cloud_download Exportar CSV" at bounding box center [183, 121] width 72 height 10
click at [205, 209] on span "100 - UNIMED S.A." at bounding box center [181, 210] width 67 height 10
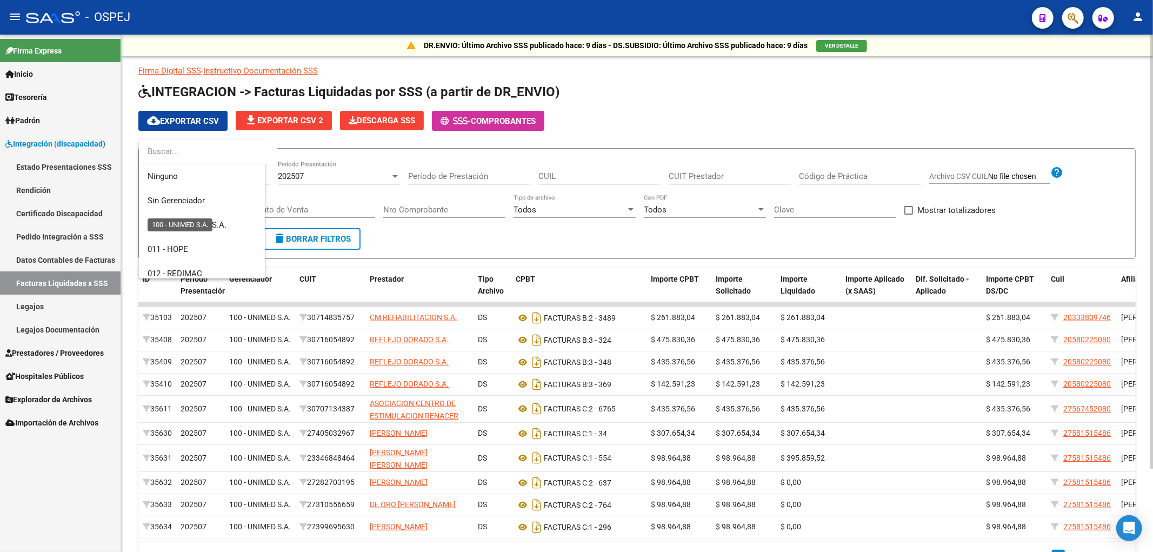
scroll to position [89, 0]
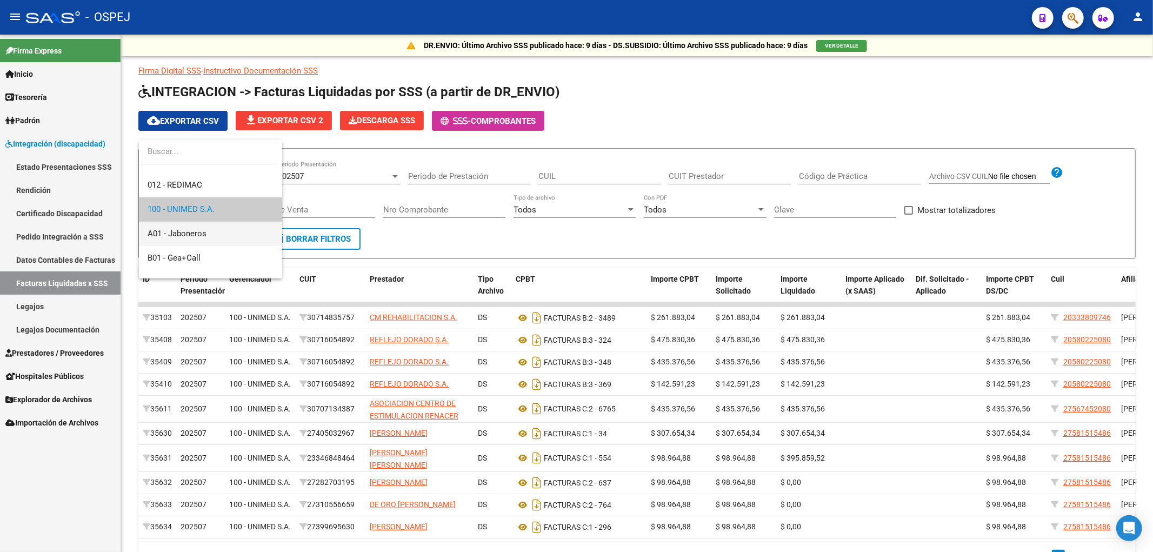
click at [203, 241] on span "A01 - Jaboneros" at bounding box center [211, 234] width 126 height 24
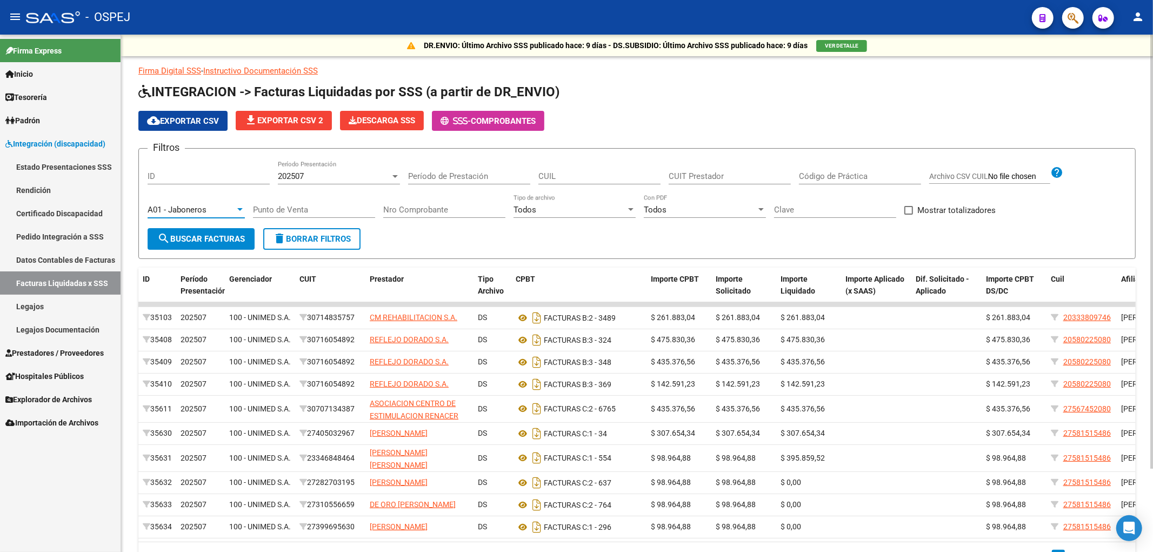
click at [189, 231] on button "search Buscar Facturas" at bounding box center [201, 239] width 107 height 22
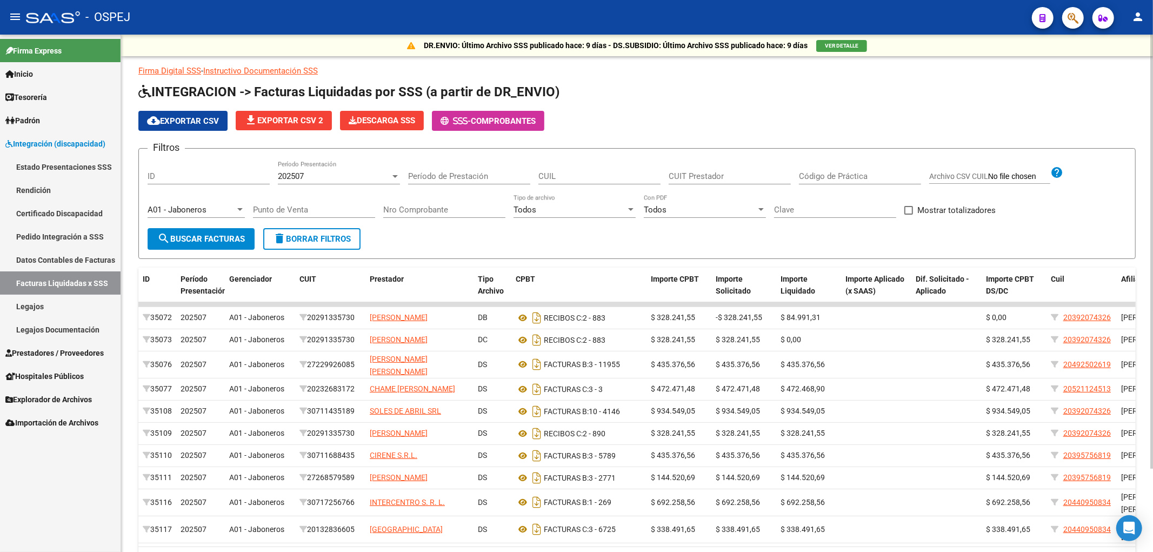
click at [191, 122] on span "cloud_download Exportar CSV" at bounding box center [183, 121] width 72 height 10
click at [201, 211] on span "A01 - Jaboneros" at bounding box center [177, 210] width 59 height 10
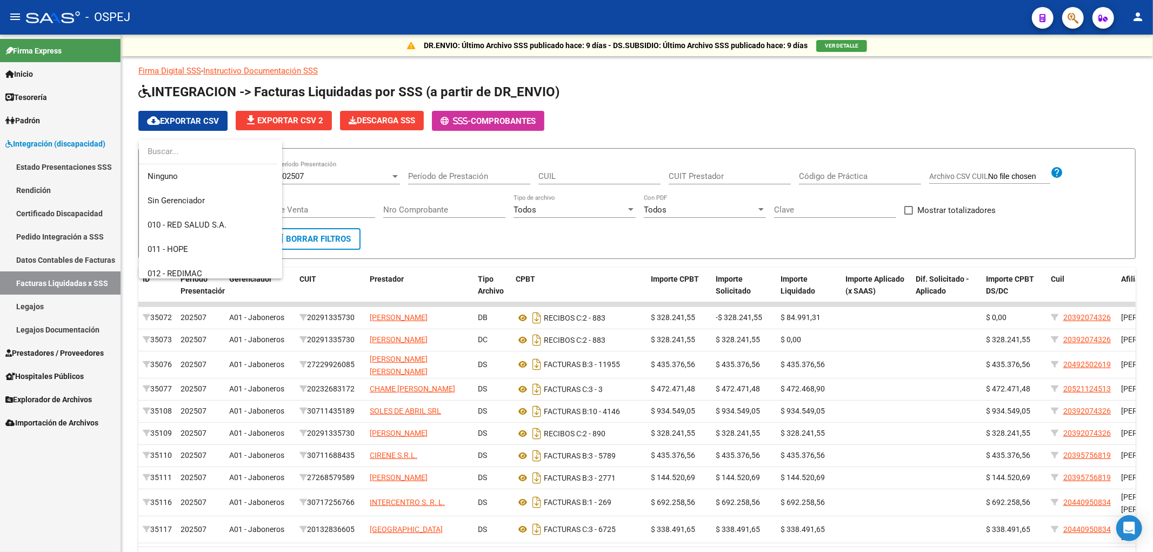
scroll to position [114, 0]
click at [190, 238] on span "B01 - Gea+Call" at bounding box center [211, 233] width 126 height 24
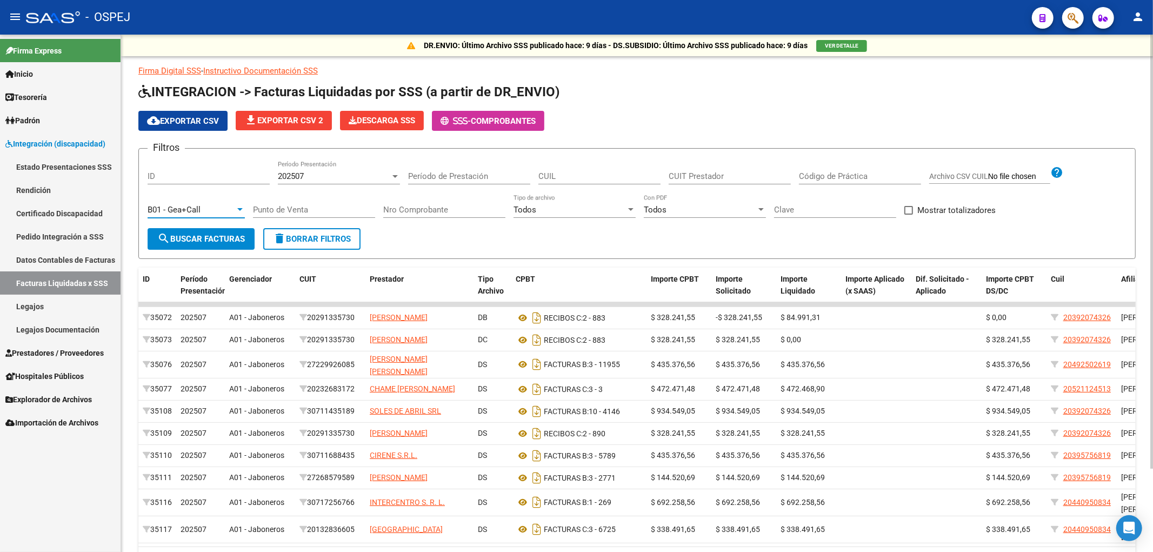
click at [188, 235] on span "search Buscar Facturas" at bounding box center [201, 239] width 88 height 10
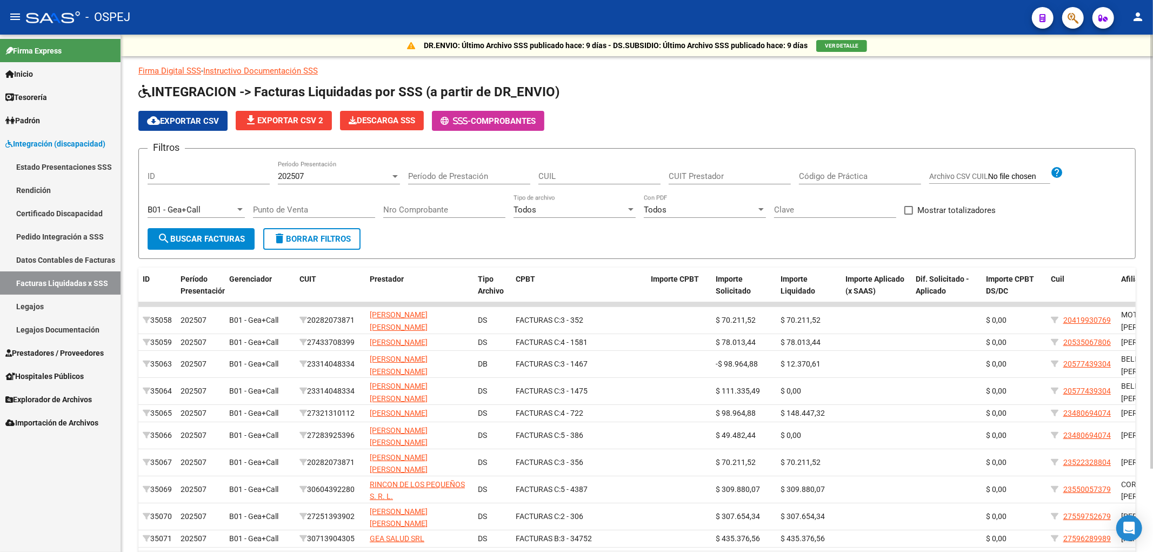
click at [186, 122] on span "cloud_download Exportar CSV" at bounding box center [183, 121] width 72 height 10
click at [188, 207] on span "B01 - Gea+Call" at bounding box center [174, 210] width 53 height 10
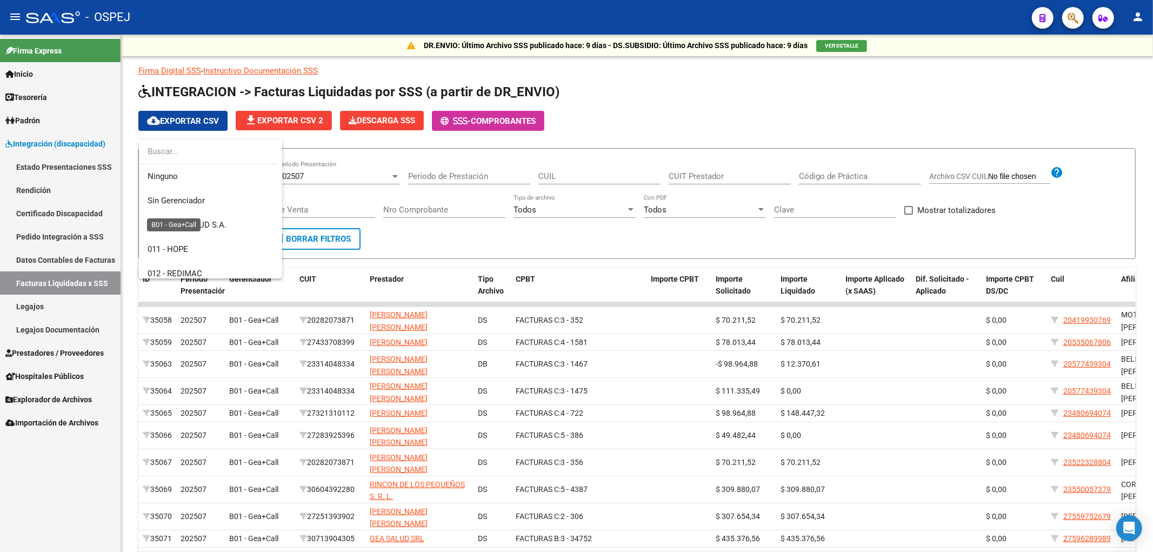
scroll to position [137, 0]
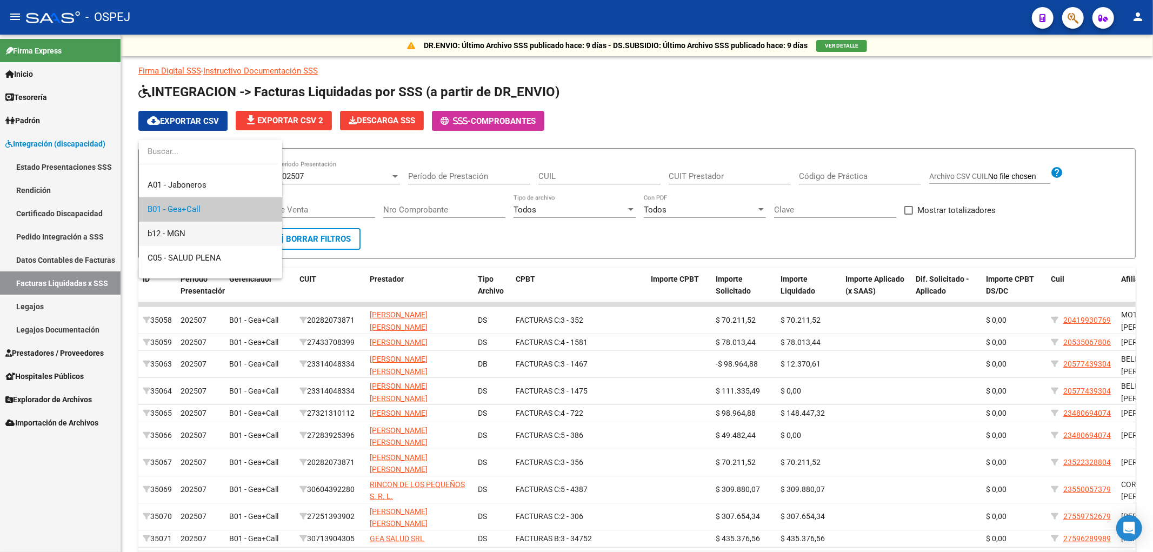
click at [184, 241] on span "b12 - MGN" at bounding box center [211, 234] width 126 height 24
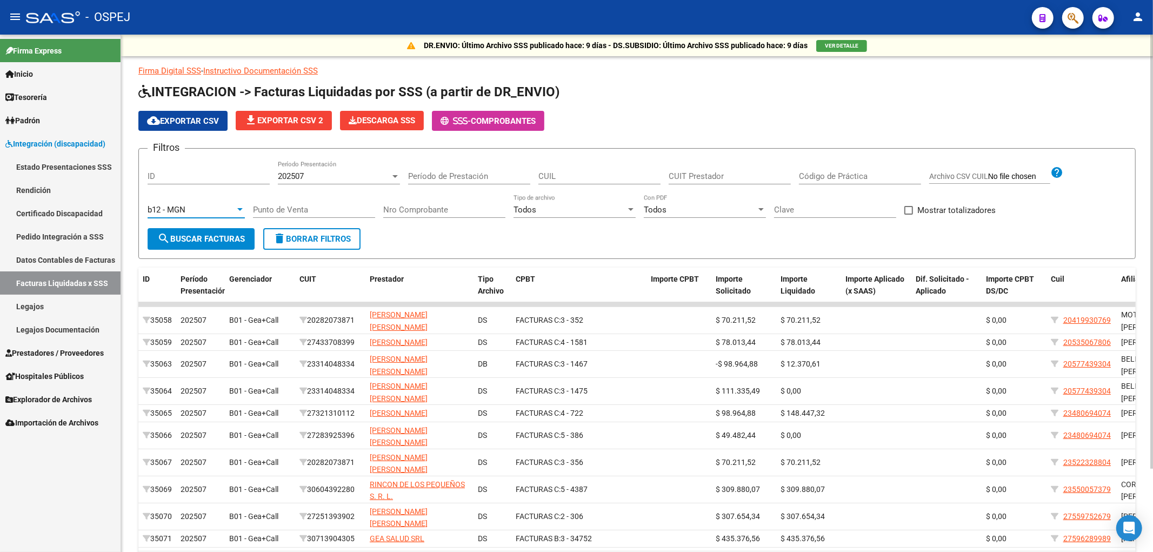
click at [187, 235] on span "search Buscar Facturas" at bounding box center [201, 239] width 88 height 10
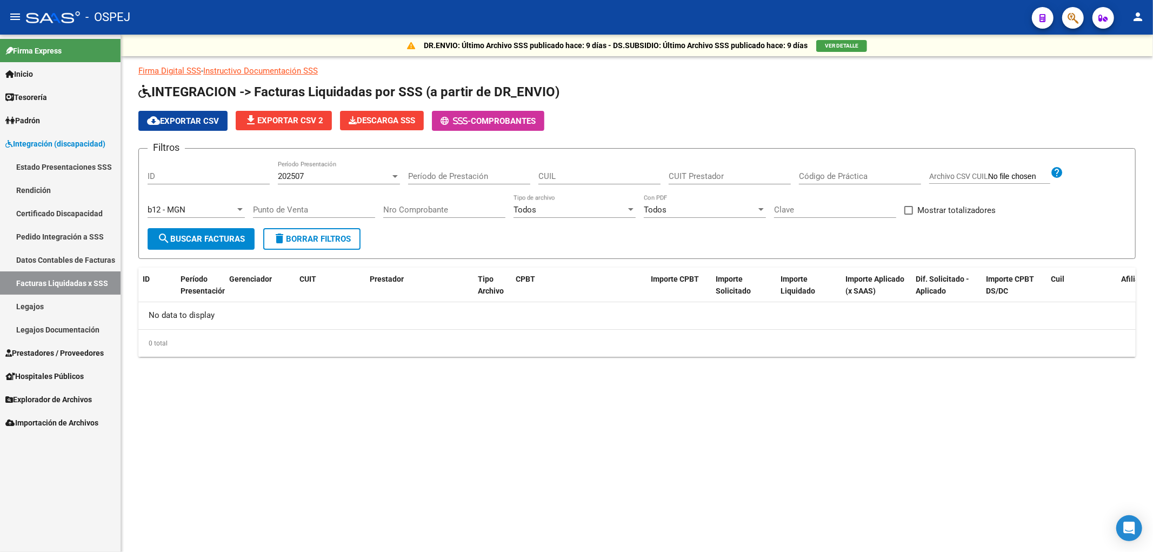
click at [189, 210] on div "b12 - MGN" at bounding box center [192, 210] width 88 height 10
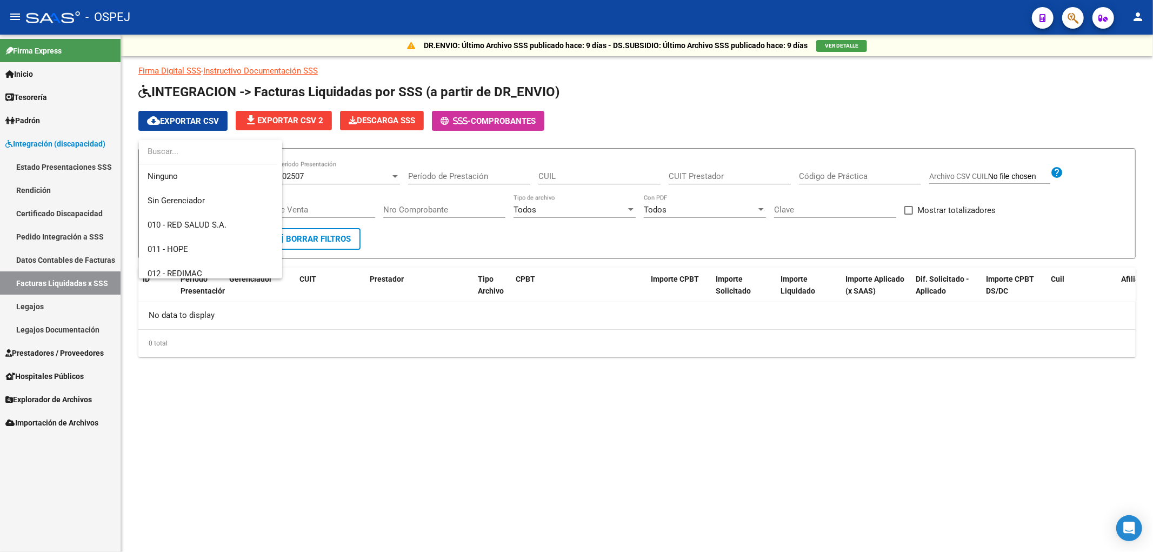
scroll to position [162, 0]
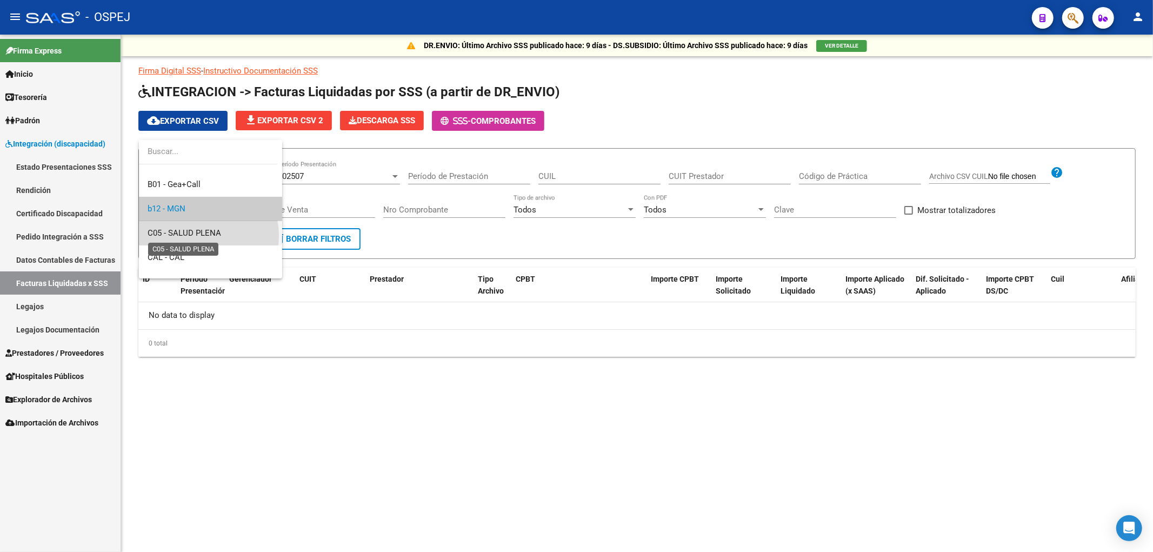
click at [195, 236] on span "C05 - SALUD PLENA" at bounding box center [185, 233] width 74 height 10
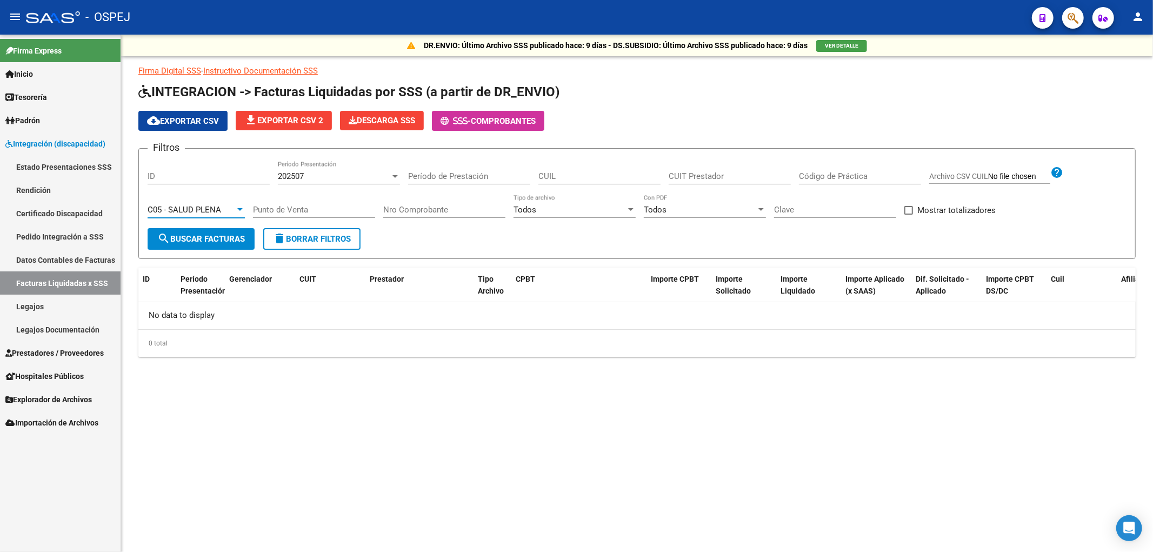
click at [193, 234] on span "search Buscar Facturas" at bounding box center [201, 239] width 88 height 10
click at [213, 212] on span "C05 - SALUD PLENA" at bounding box center [185, 210] width 74 height 10
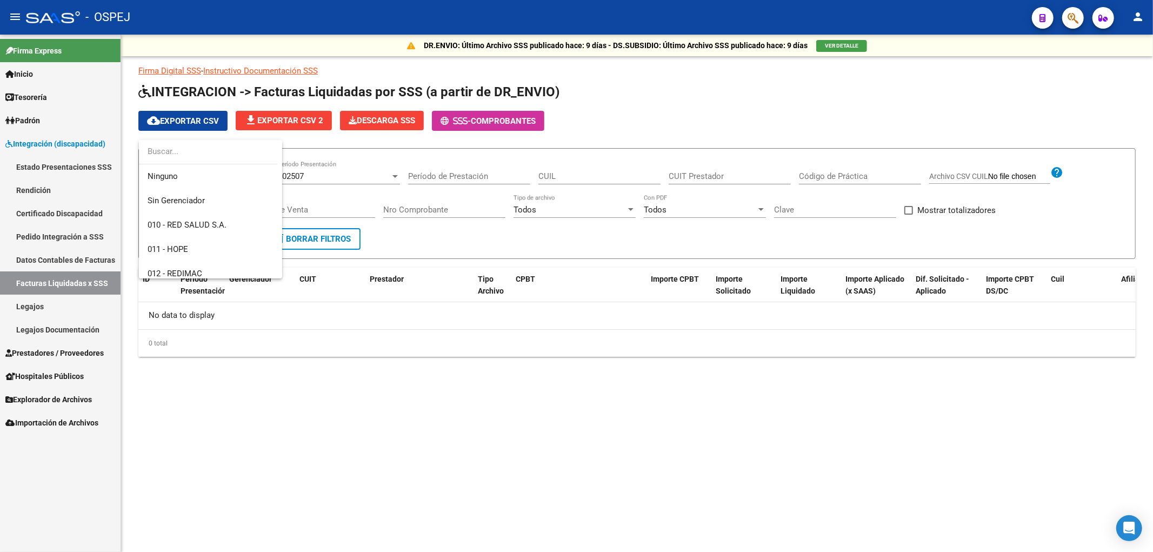
scroll to position [186, 0]
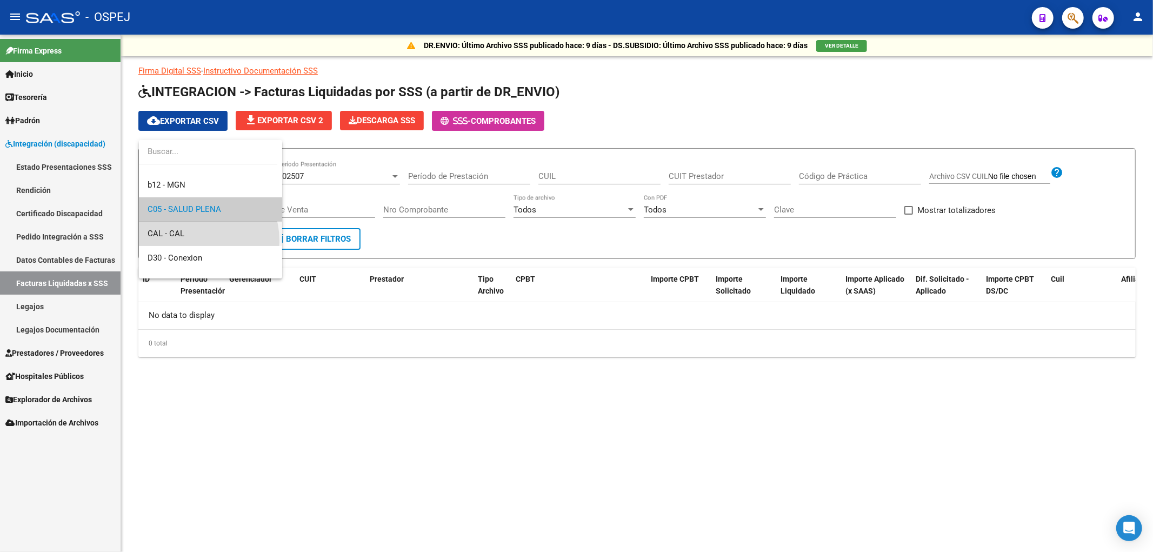
click at [194, 241] on span "CAL - CAL" at bounding box center [211, 234] width 126 height 24
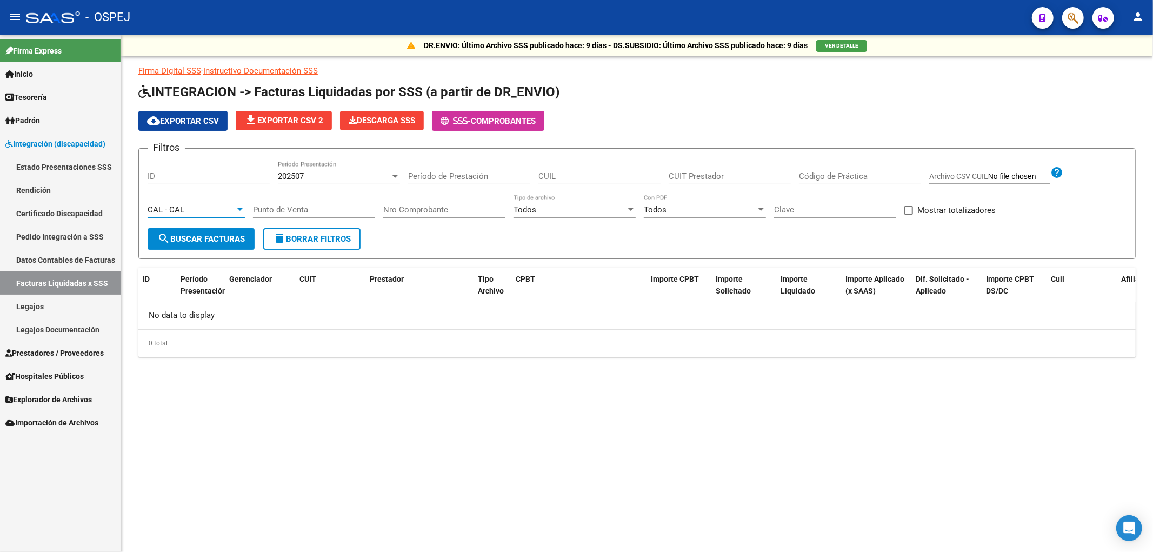
click at [203, 223] on div "CAL - CAL Seleccionar Gerenciador" at bounding box center [196, 212] width 97 height 34
click at [201, 233] on button "search Buscar Facturas" at bounding box center [201, 239] width 107 height 22
click at [201, 208] on div "CAL - CAL" at bounding box center [192, 210] width 88 height 10
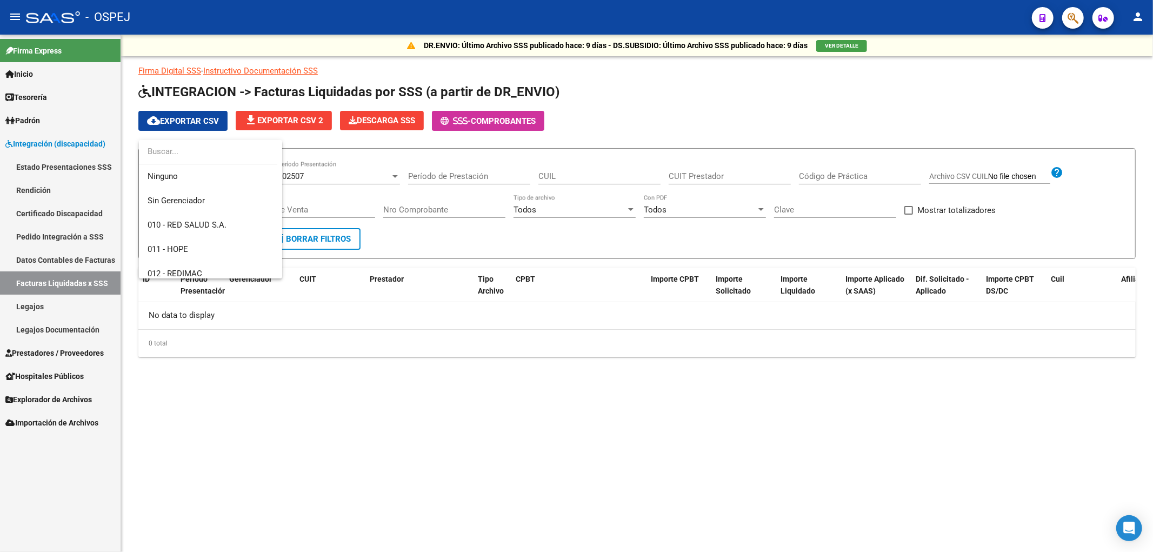
scroll to position [211, 0]
click at [211, 234] on span "D30 - Conexion" at bounding box center [211, 233] width 126 height 24
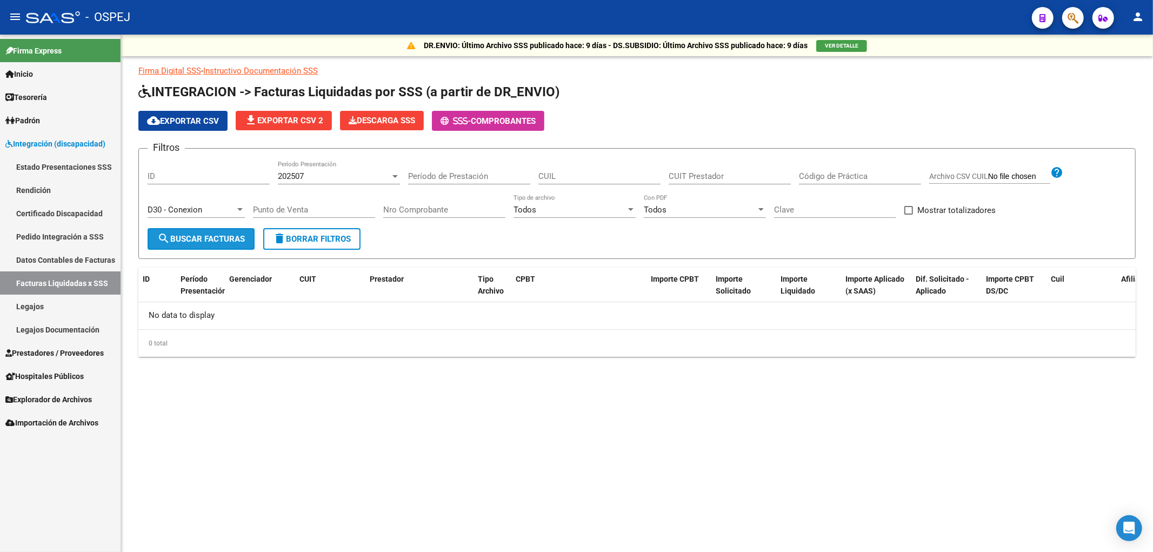
click at [209, 244] on button "search Buscar Facturas" at bounding box center [201, 239] width 107 height 22
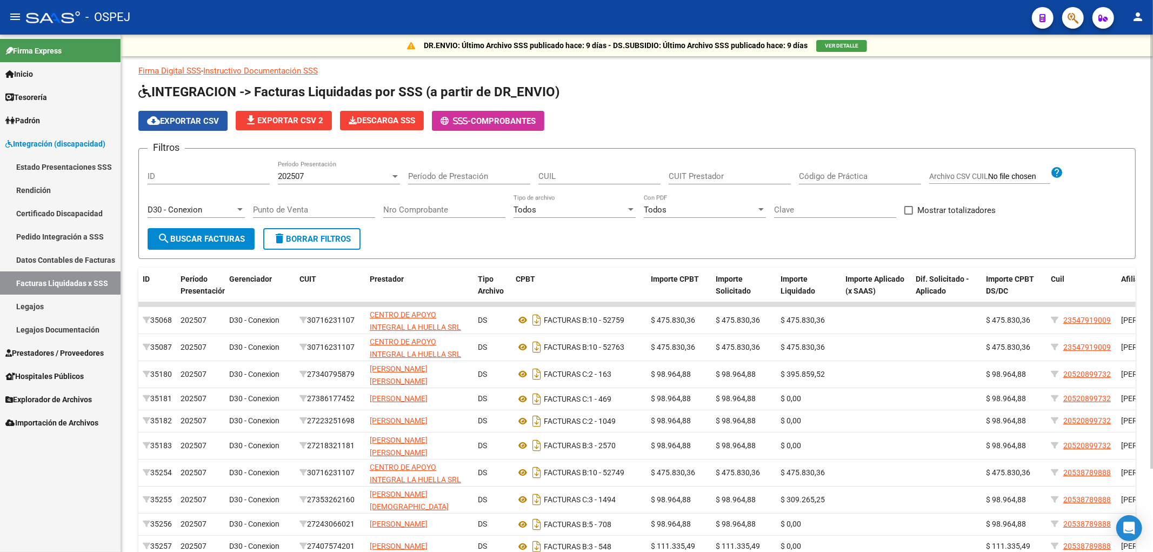
click at [180, 128] on button "cloud_download Exportar CSV" at bounding box center [182, 121] width 89 height 20
click at [214, 209] on div "D30 - Conexion" at bounding box center [192, 210] width 88 height 10
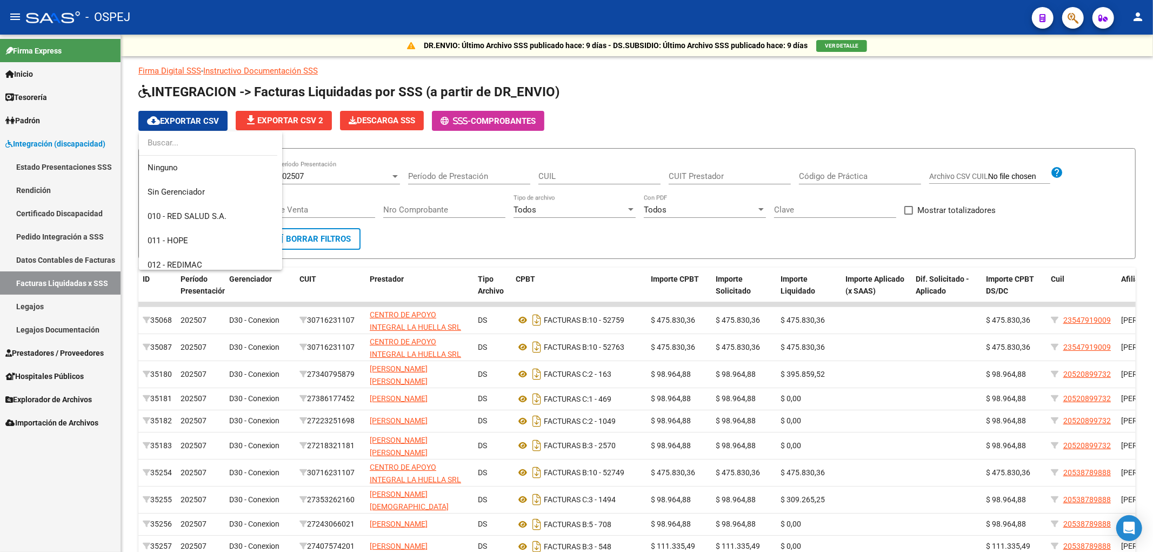
scroll to position [226, 0]
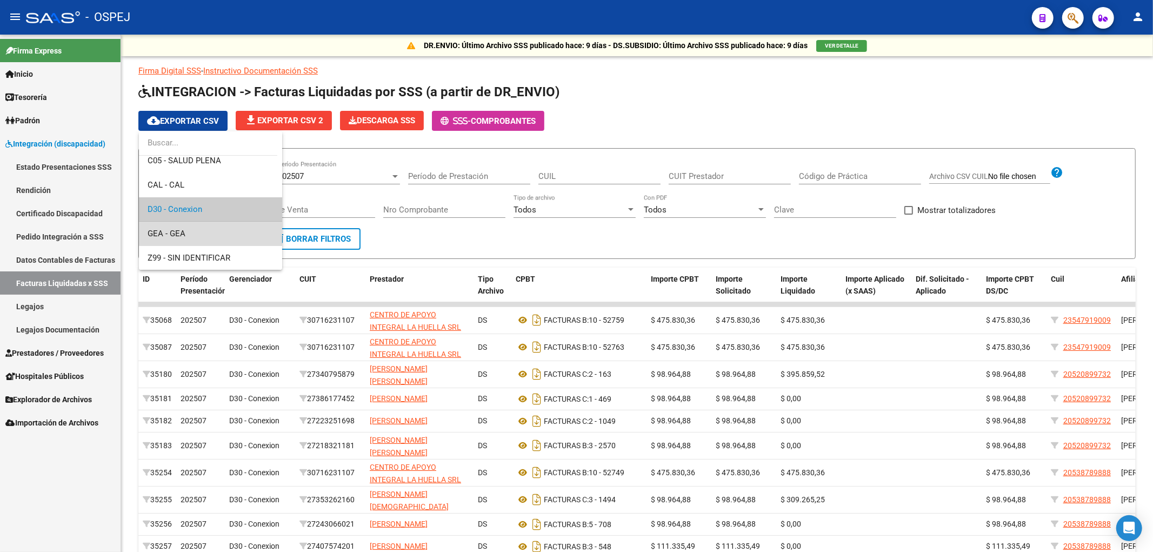
click at [212, 233] on span "GEA - GEA" at bounding box center [211, 234] width 126 height 24
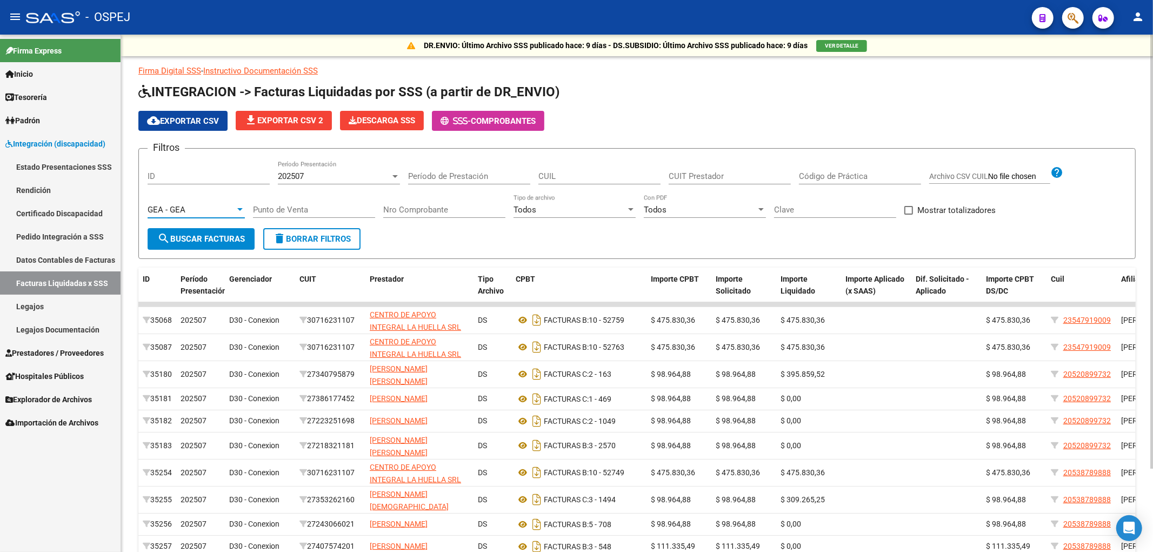
click at [208, 239] on span "search Buscar Facturas" at bounding box center [201, 239] width 88 height 10
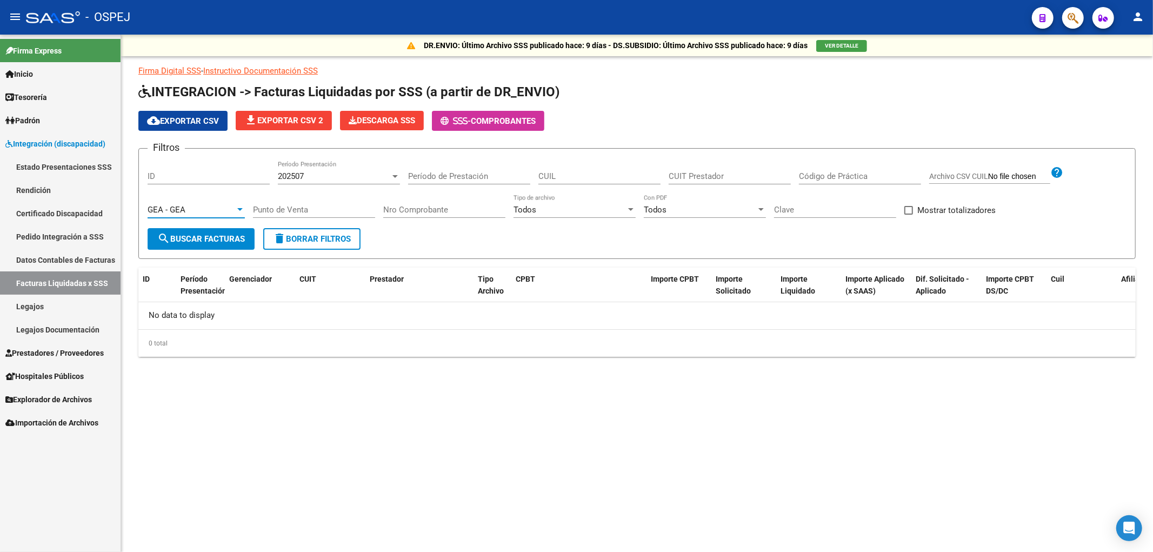
click at [210, 214] on div "GEA - GEA" at bounding box center [192, 210] width 88 height 10
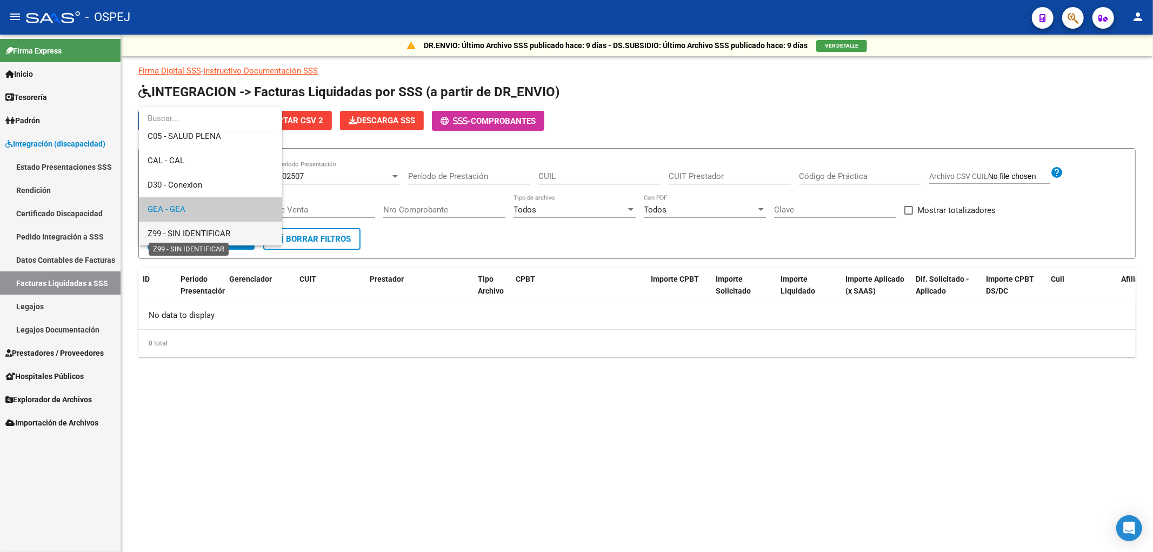
click at [207, 237] on span "Z99 - SIN IDENTIFICAR" at bounding box center [189, 234] width 83 height 10
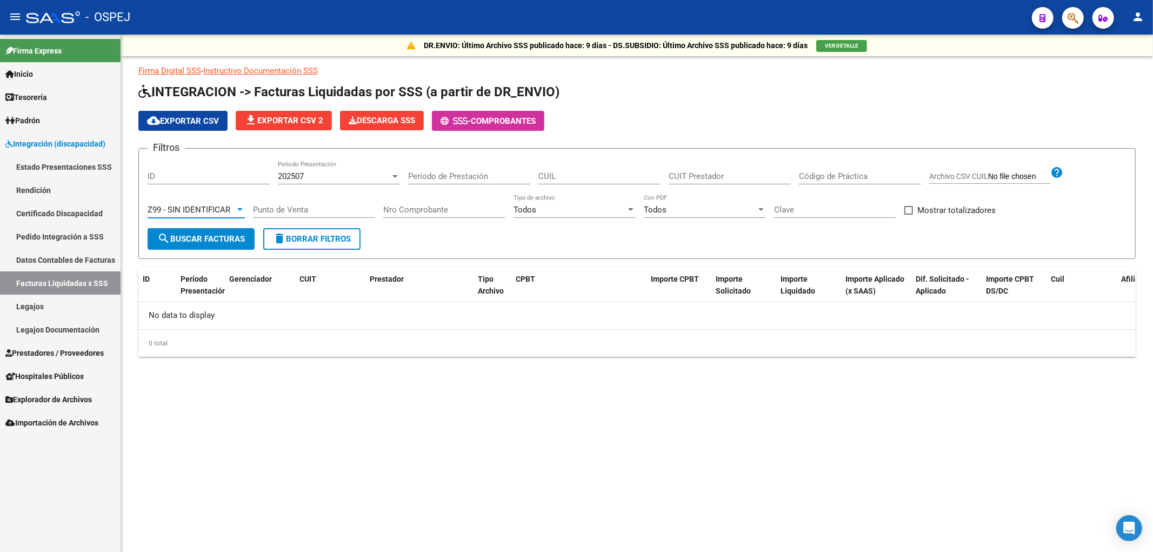
click at [199, 241] on span "search Buscar Facturas" at bounding box center [201, 239] width 88 height 10
click at [282, 428] on mat-sidenav-content "DR.ENVIO: Último Archivo SSS publicado hace: 9 días - DS.SUBSIDIO: Último Archi…" at bounding box center [637, 294] width 1032 height 518
